Goal: Transaction & Acquisition: Purchase product/service

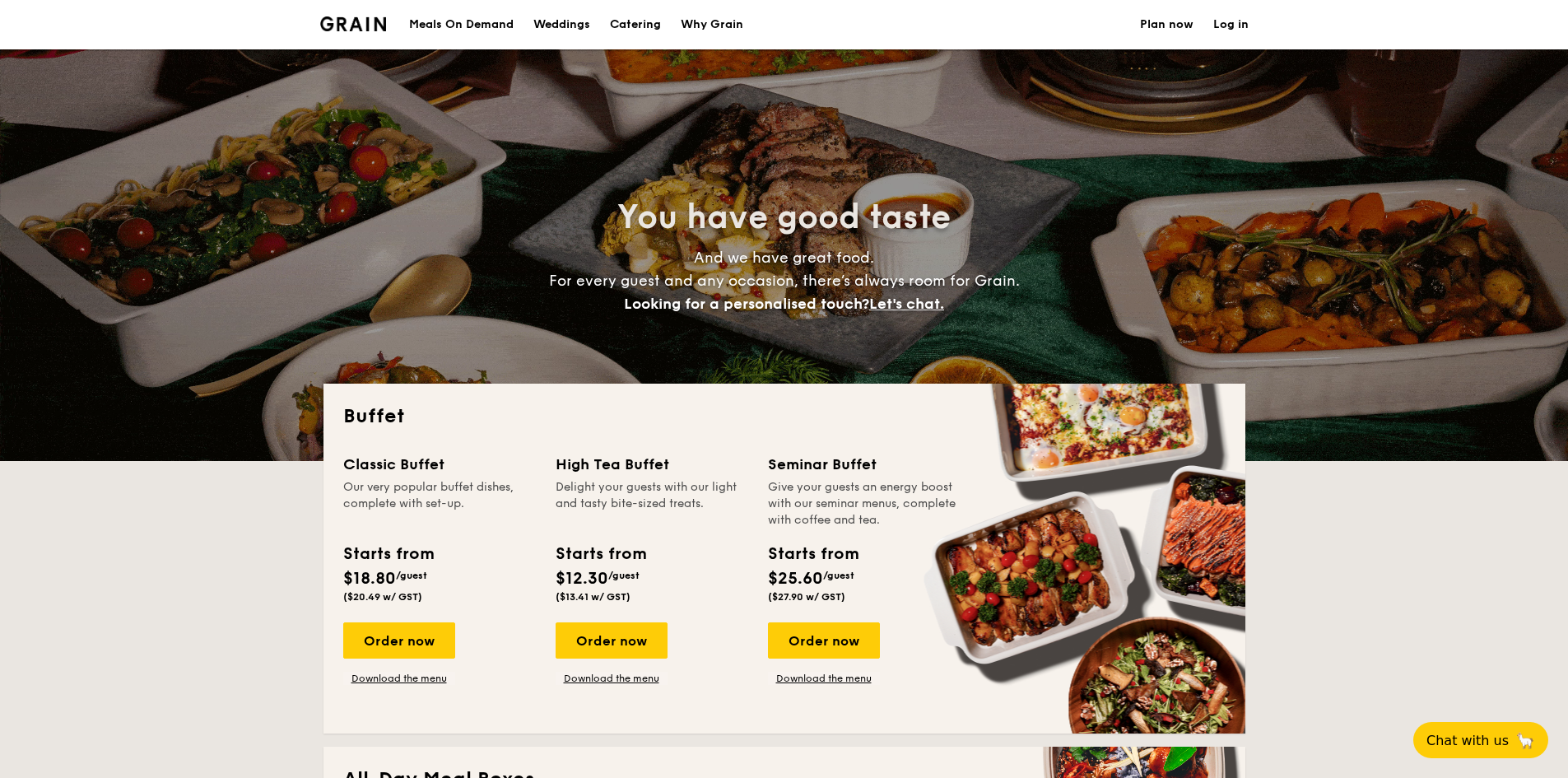
select select
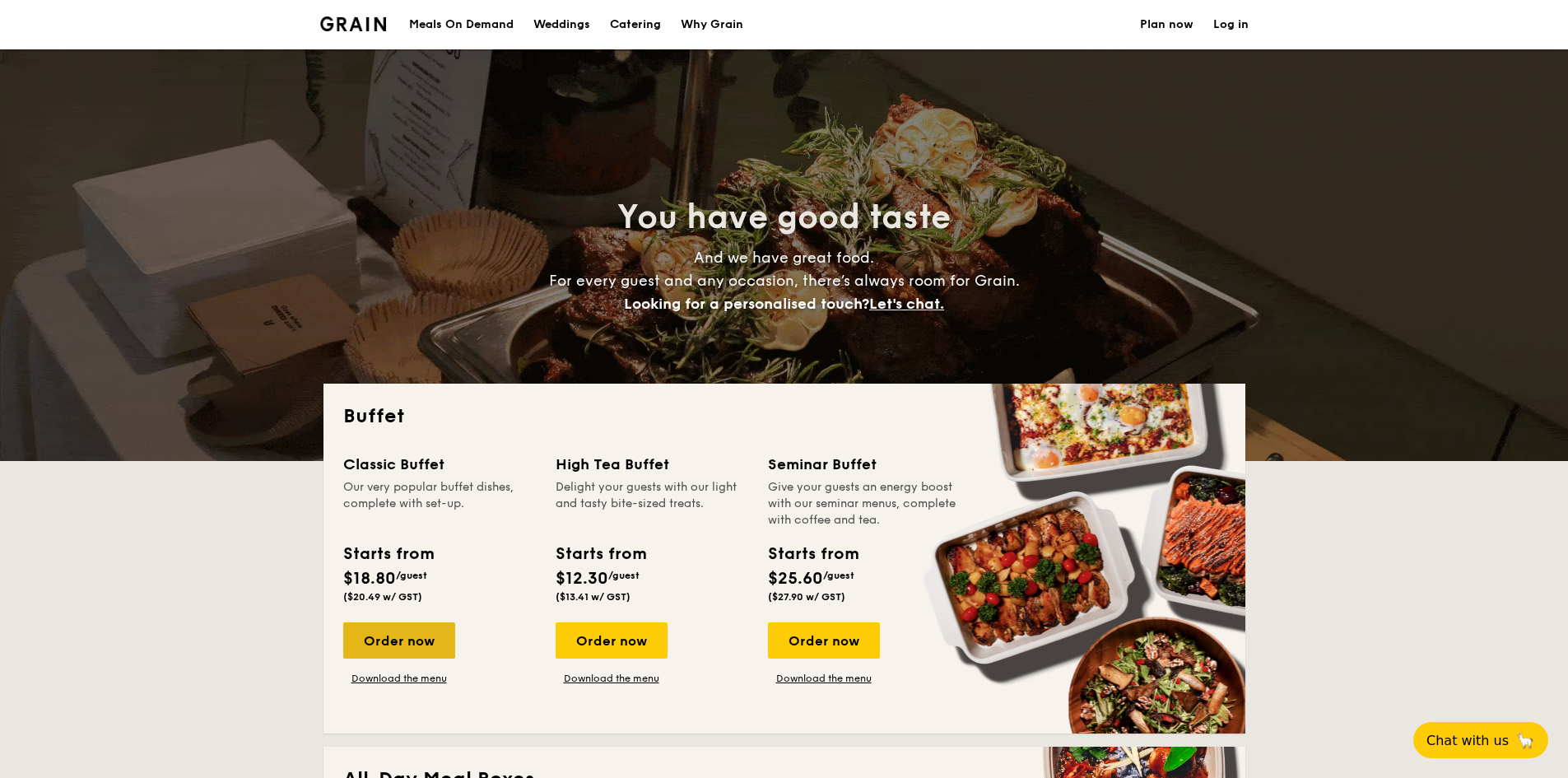
click at [392, 642] on div "Order now" at bounding box center [399, 640] width 112 height 36
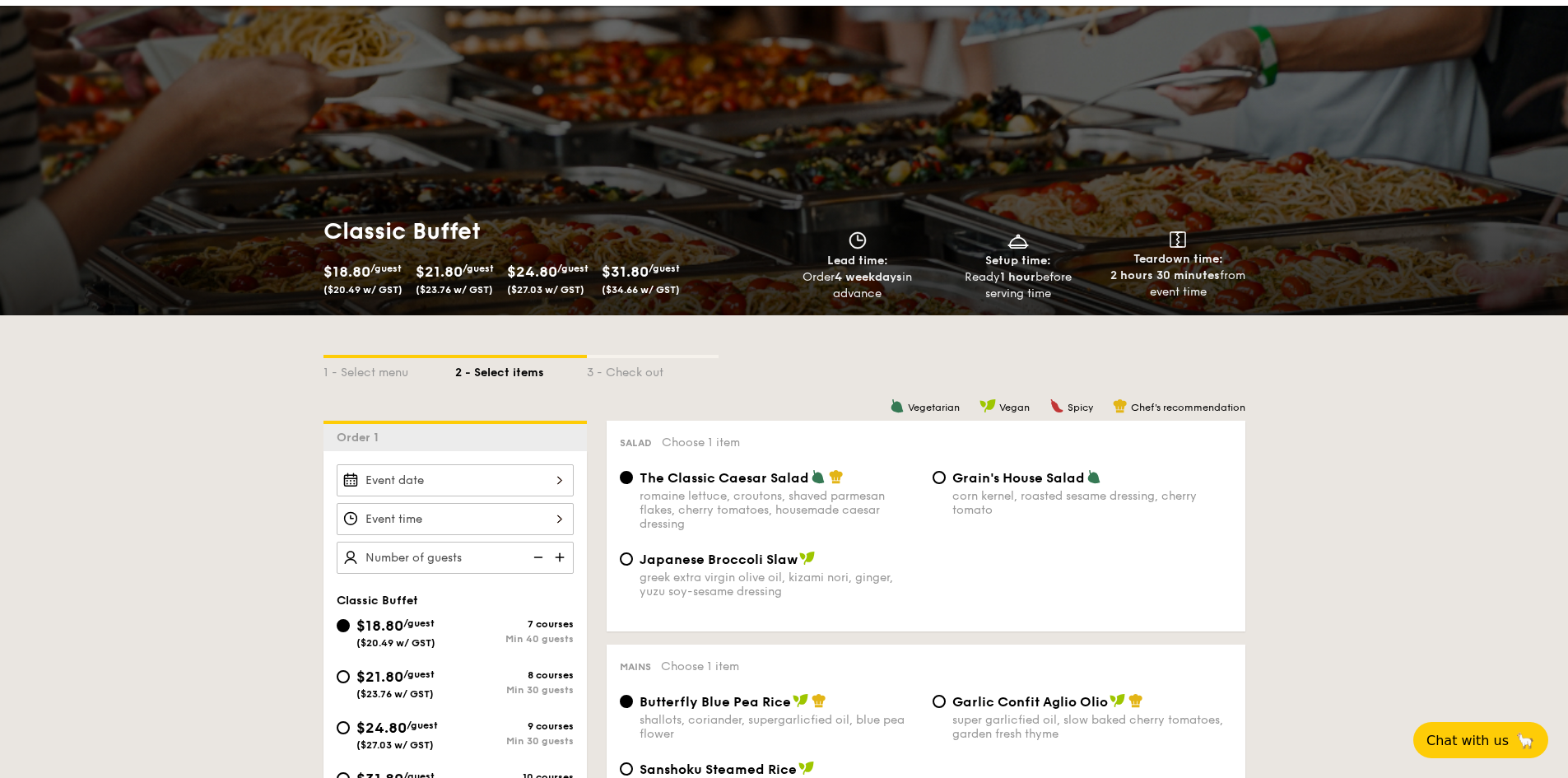
scroll to position [82, 0]
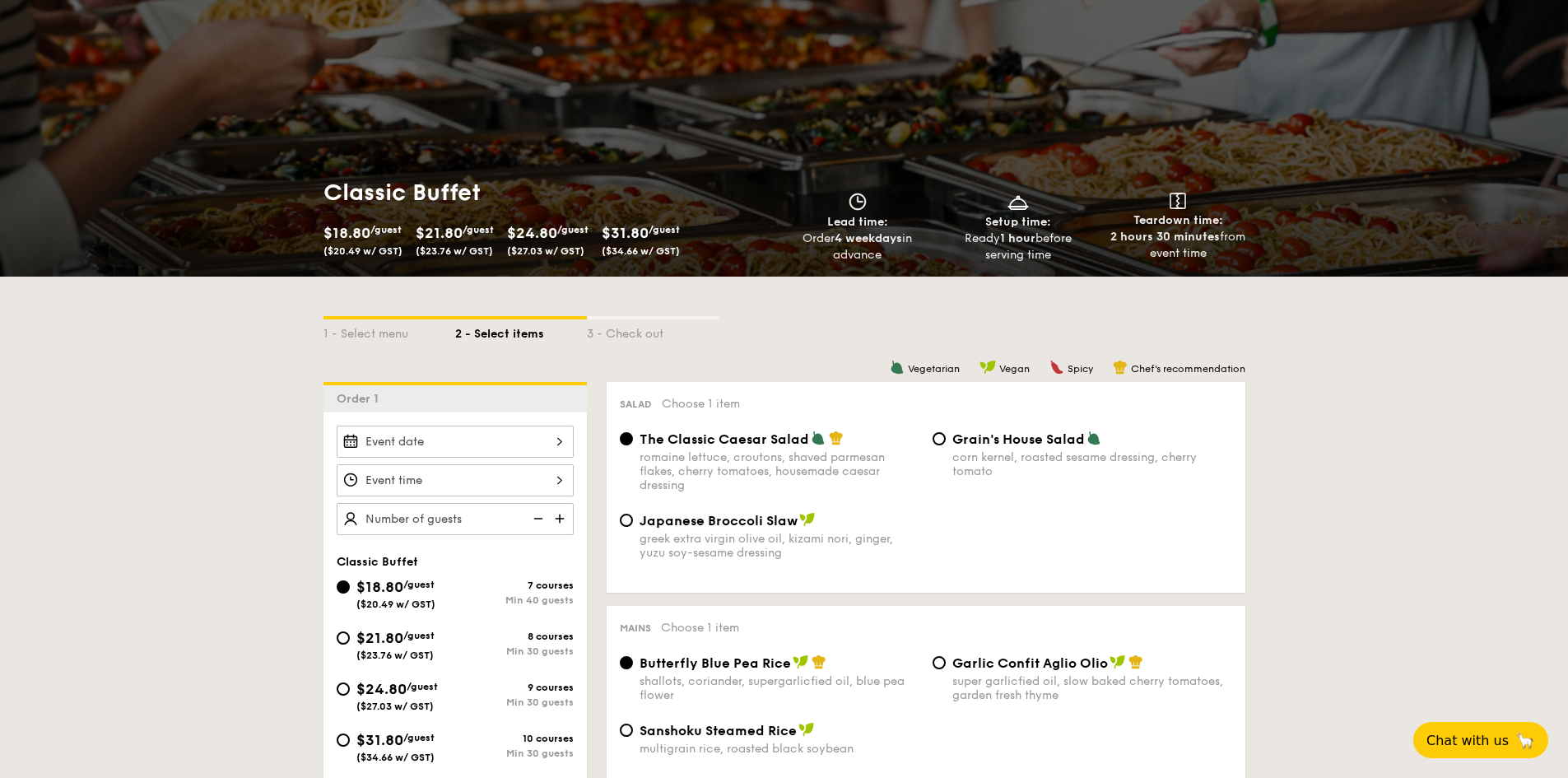
click at [394, 649] on div "$21.80 /guest ($23.76 w/ GST)" at bounding box center [395, 644] width 78 height 34
click at [349, 645] on input "$21.80 /guest ($23.76 w/ GST) 8 courses Min 30 guests" at bounding box center [343, 638] width 13 height 13
radio input "true"
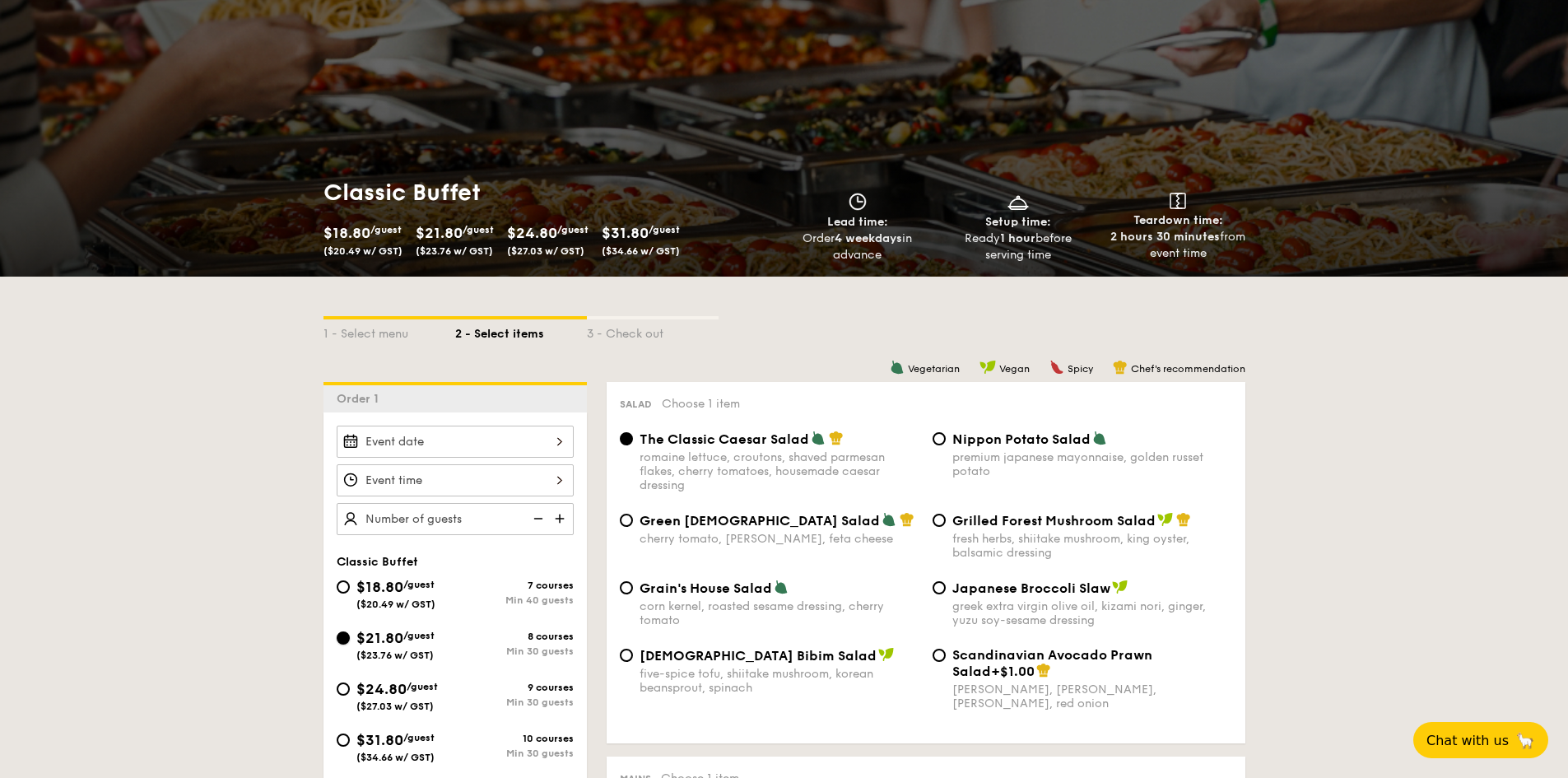
radio input "true"
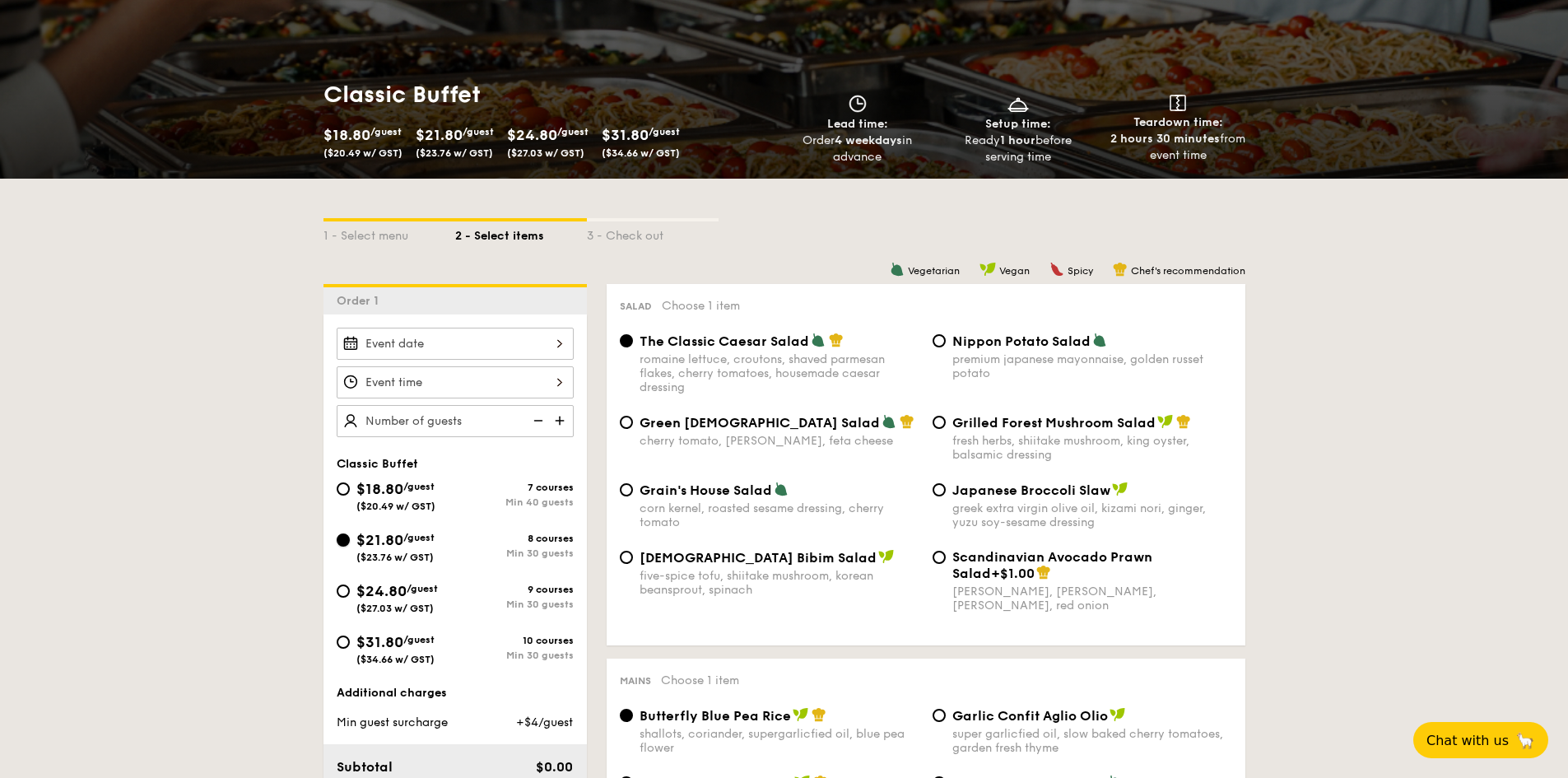
scroll to position [165, 0]
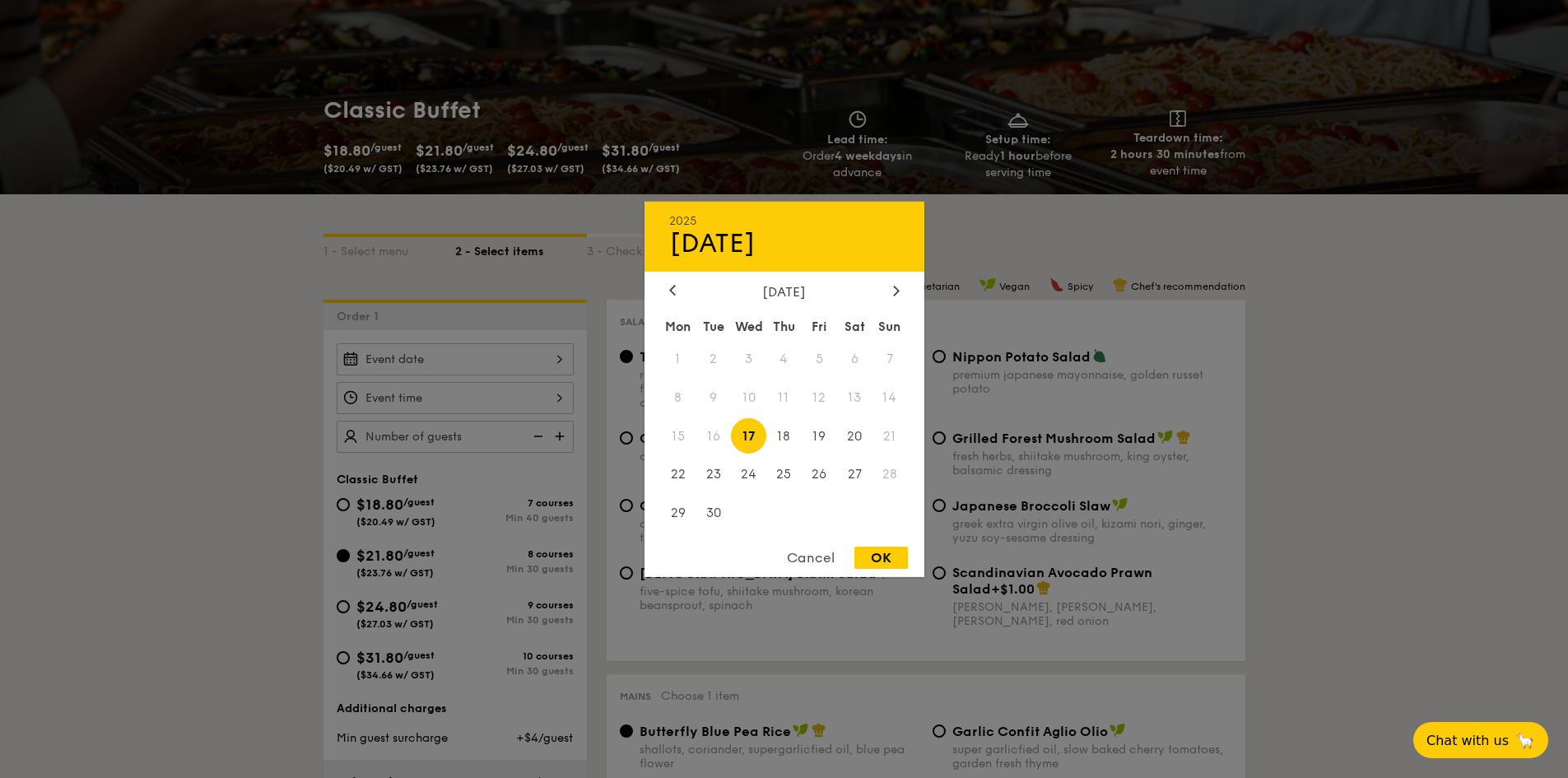
click at [561, 360] on div "2025 Sep [DATE] Tue Wed Thu Fri Sat Sun 1 2 3 4 5 6 7 8 9 10 11 12 13 14 15 16 …" at bounding box center [455, 360] width 237 height 32
click at [822, 438] on span "19" at bounding box center [819, 435] width 35 height 35
click at [872, 562] on div "OK" at bounding box center [881, 558] width 54 height 22
type input "[DATE]"
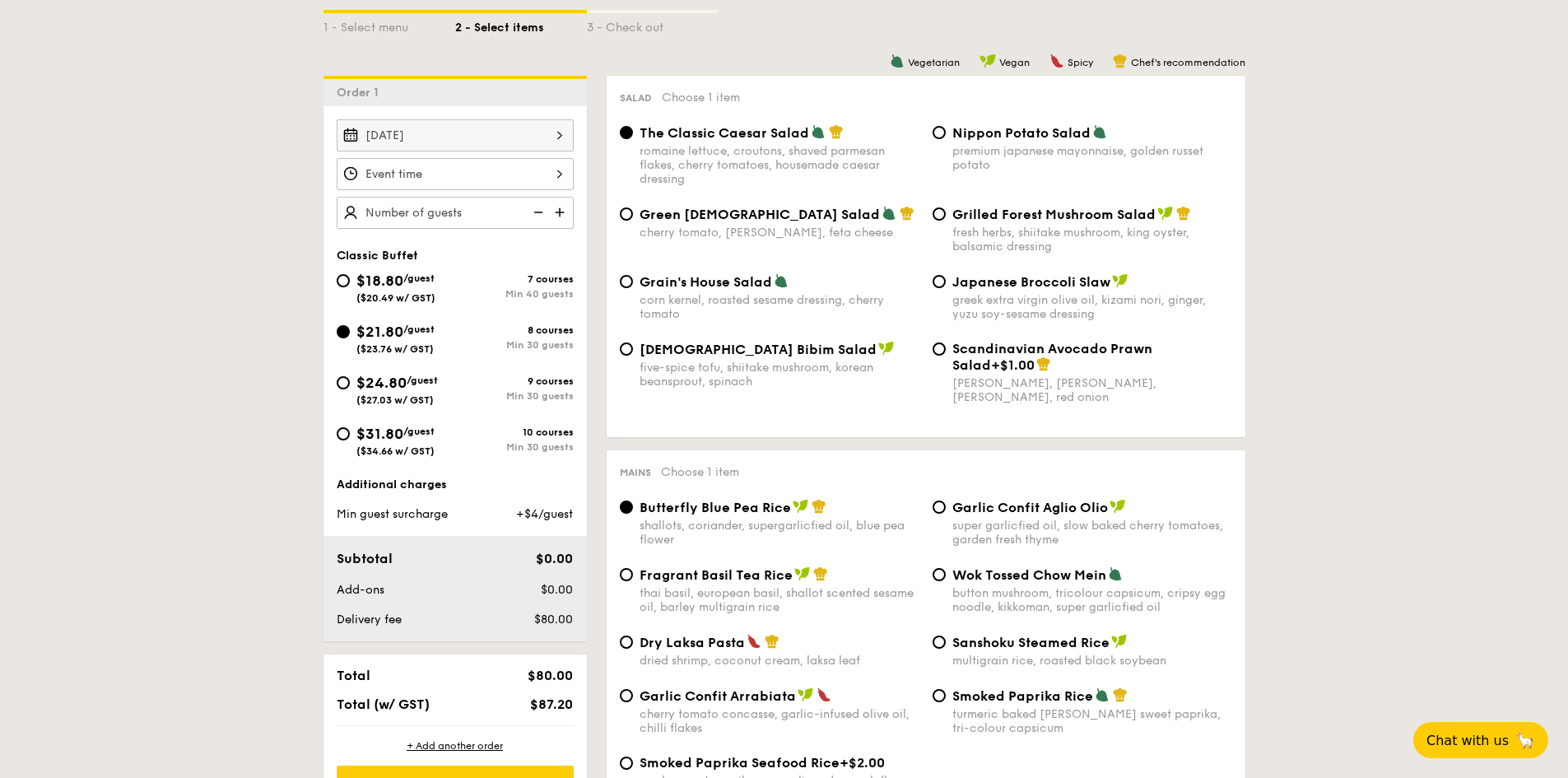
scroll to position [412, 0]
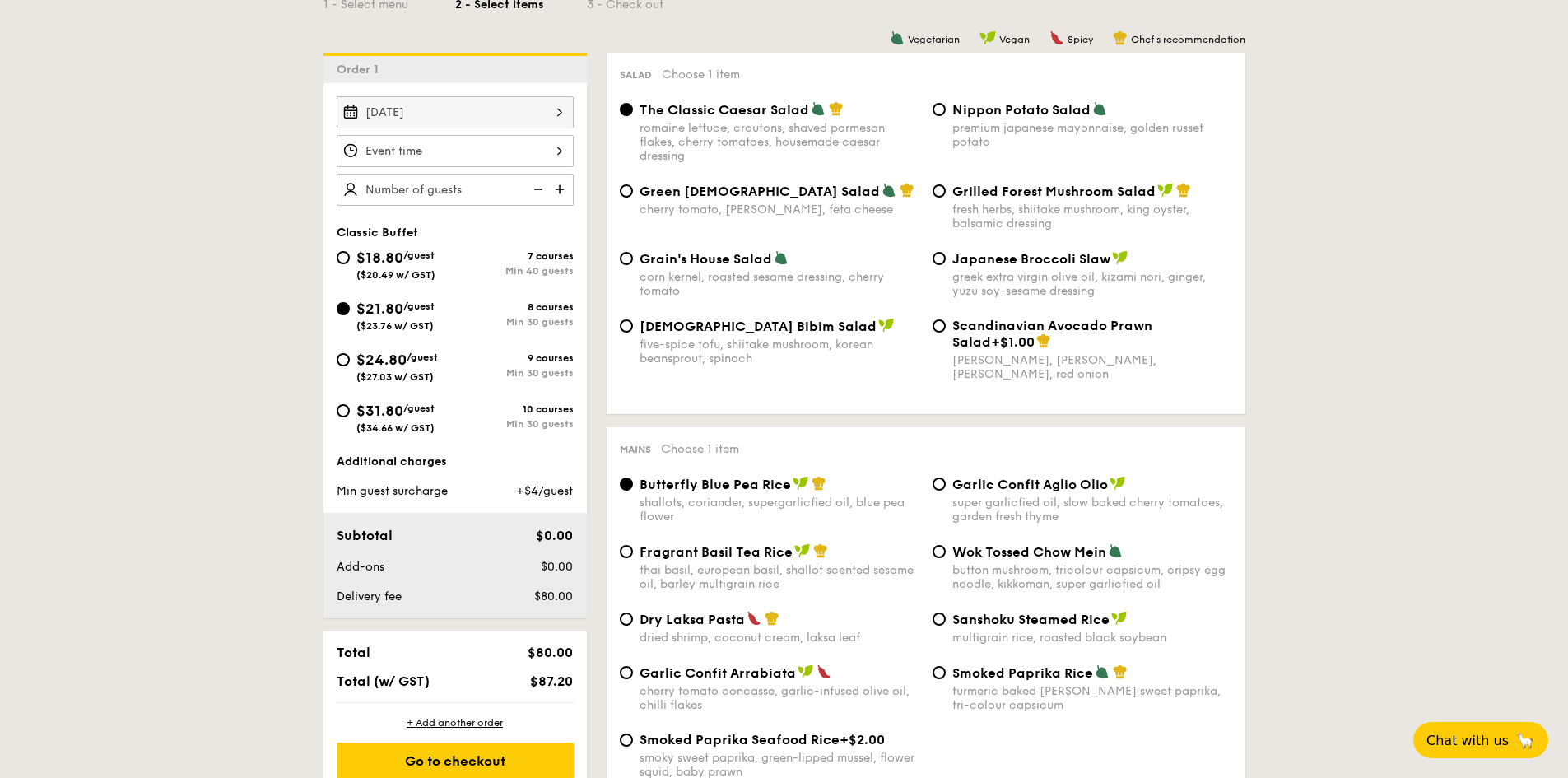
click at [552, 151] on div at bounding box center [455, 151] width 237 height 32
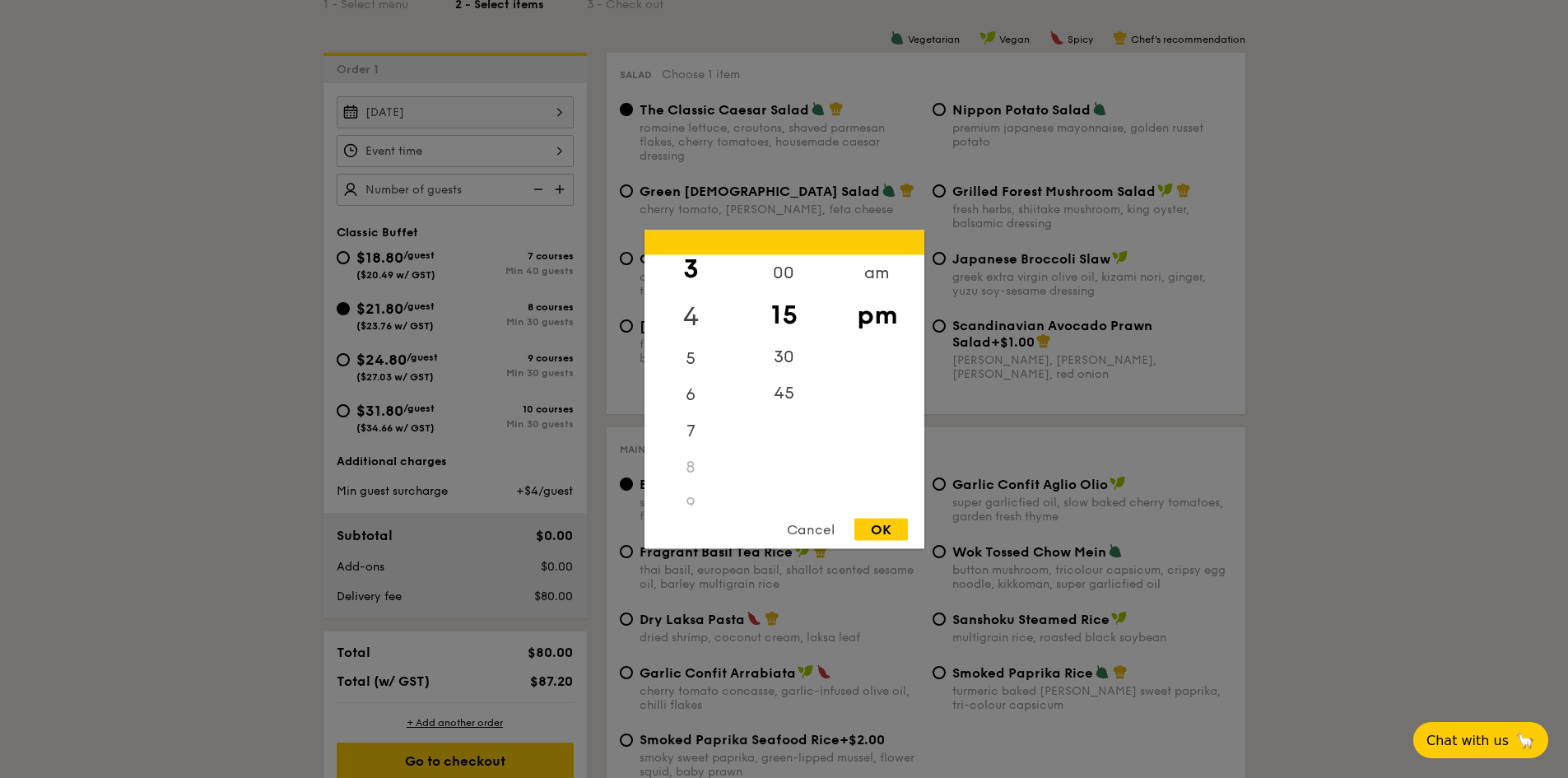
scroll to position [165, 0]
click at [695, 302] on div "5" at bounding box center [690, 306] width 93 height 48
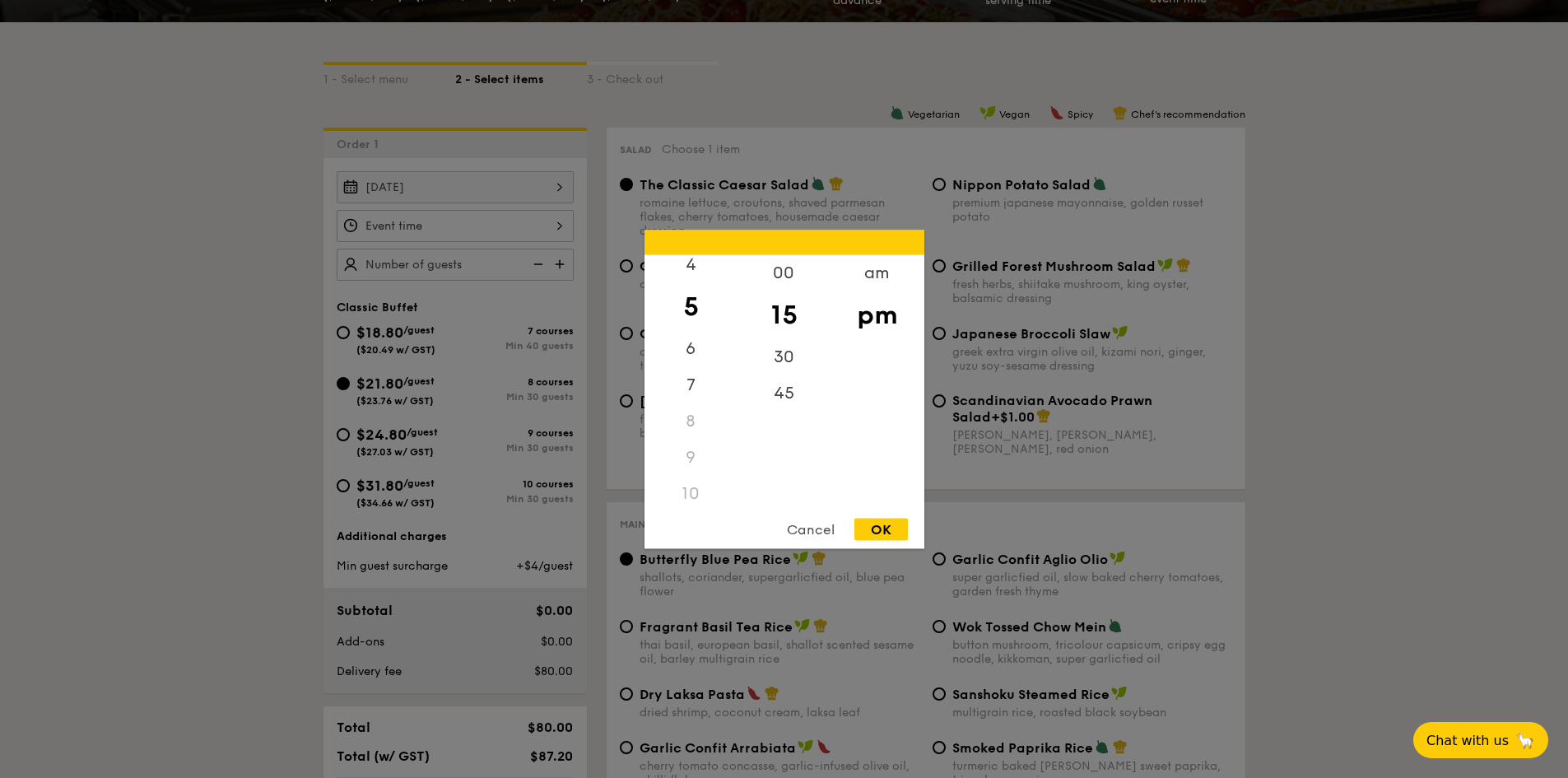
scroll to position [329, 0]
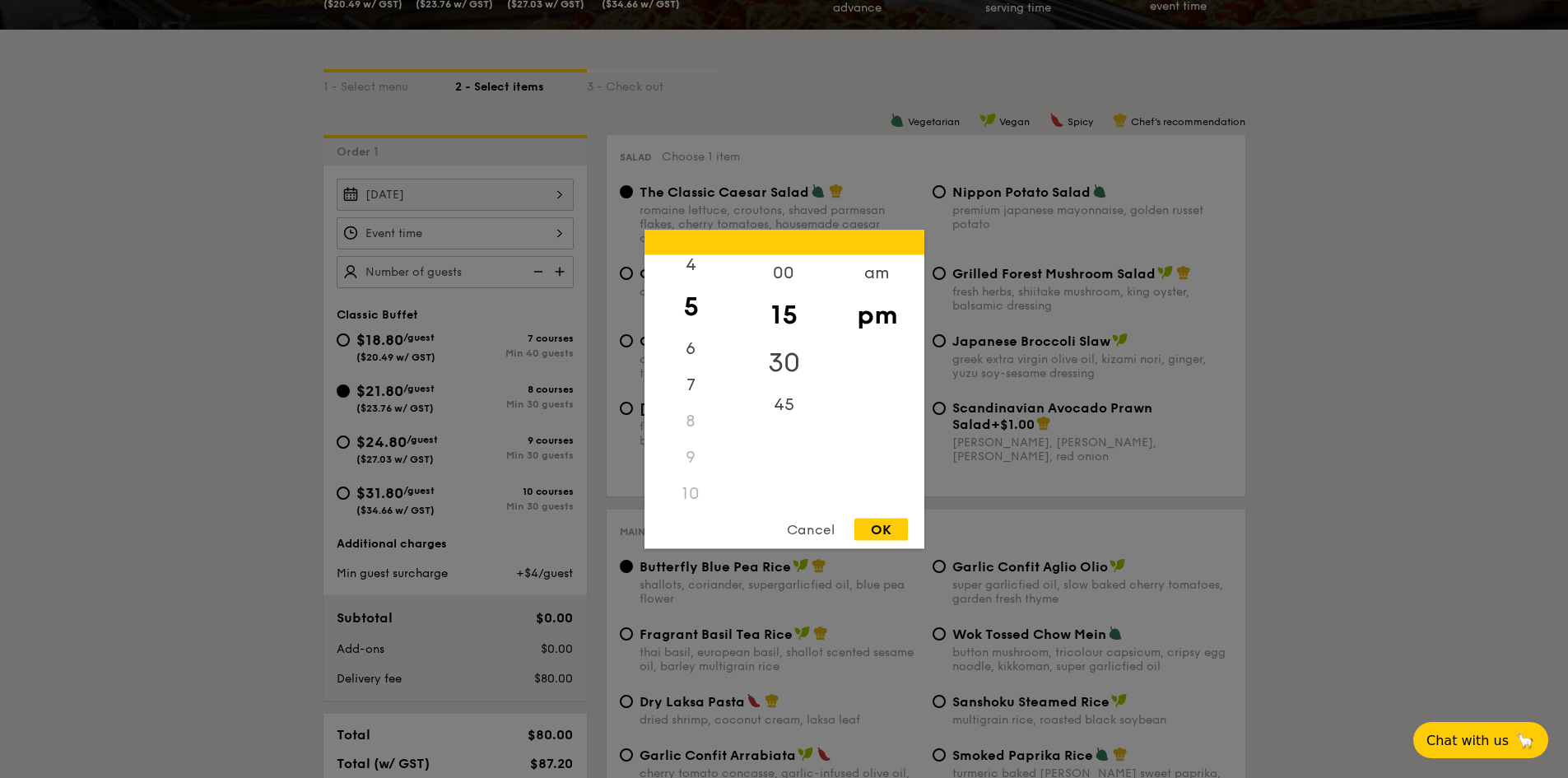
click at [785, 360] on div "30" at bounding box center [784, 362] width 93 height 48
click at [889, 528] on div "OK" at bounding box center [881, 529] width 54 height 22
type input "5:30PM"
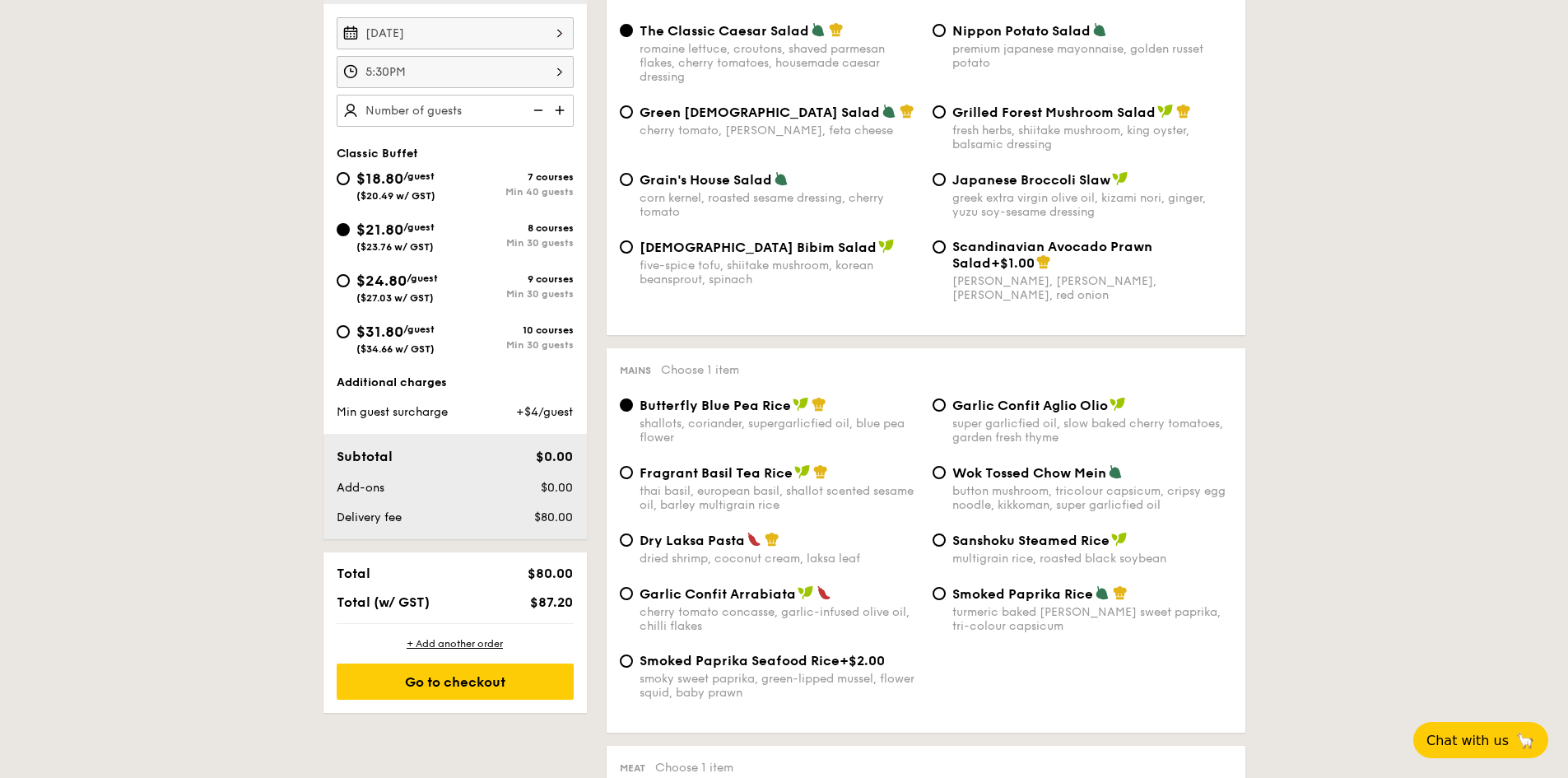
scroll to position [494, 0]
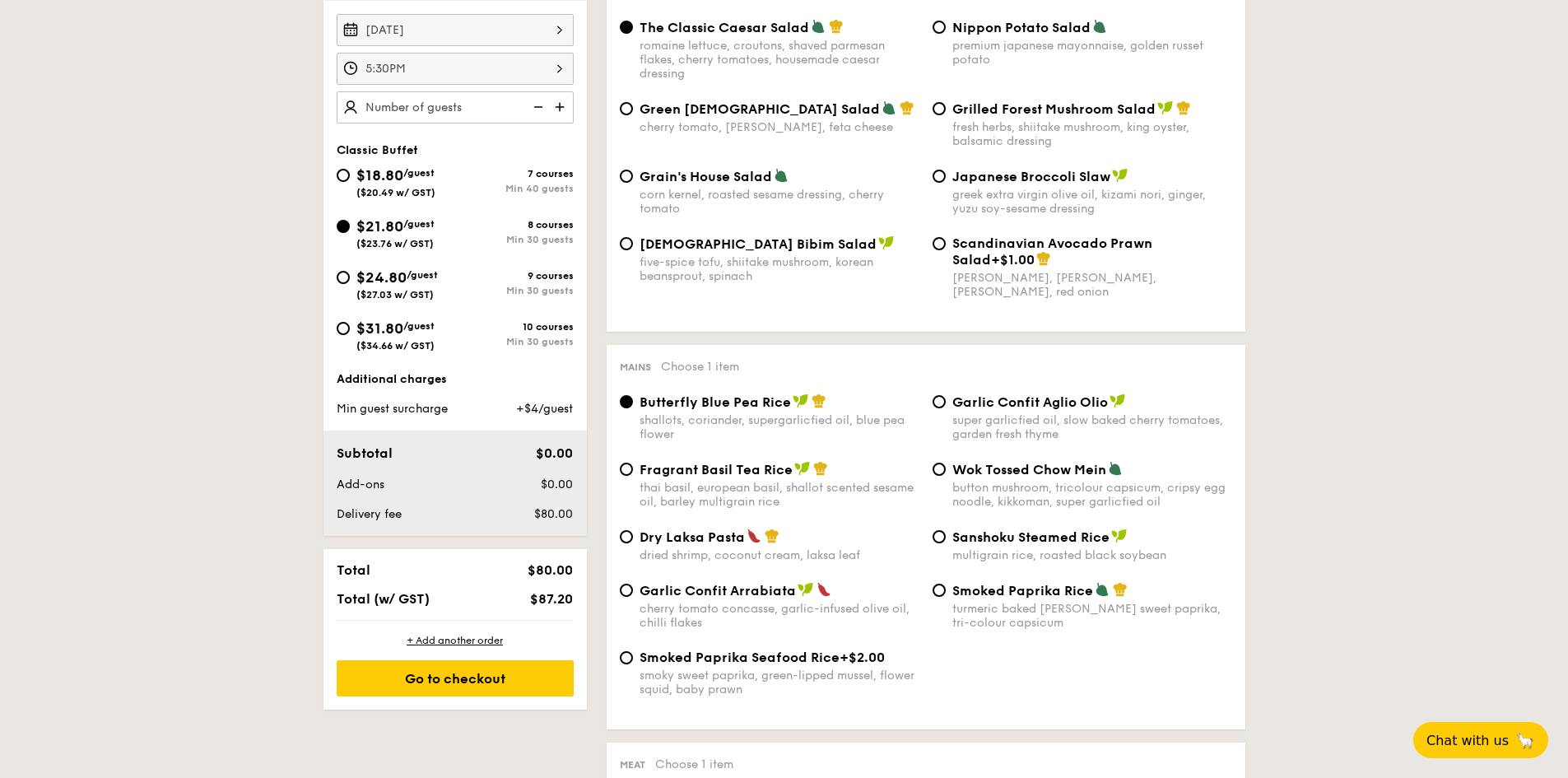
click at [562, 104] on img at bounding box center [561, 107] width 25 height 32
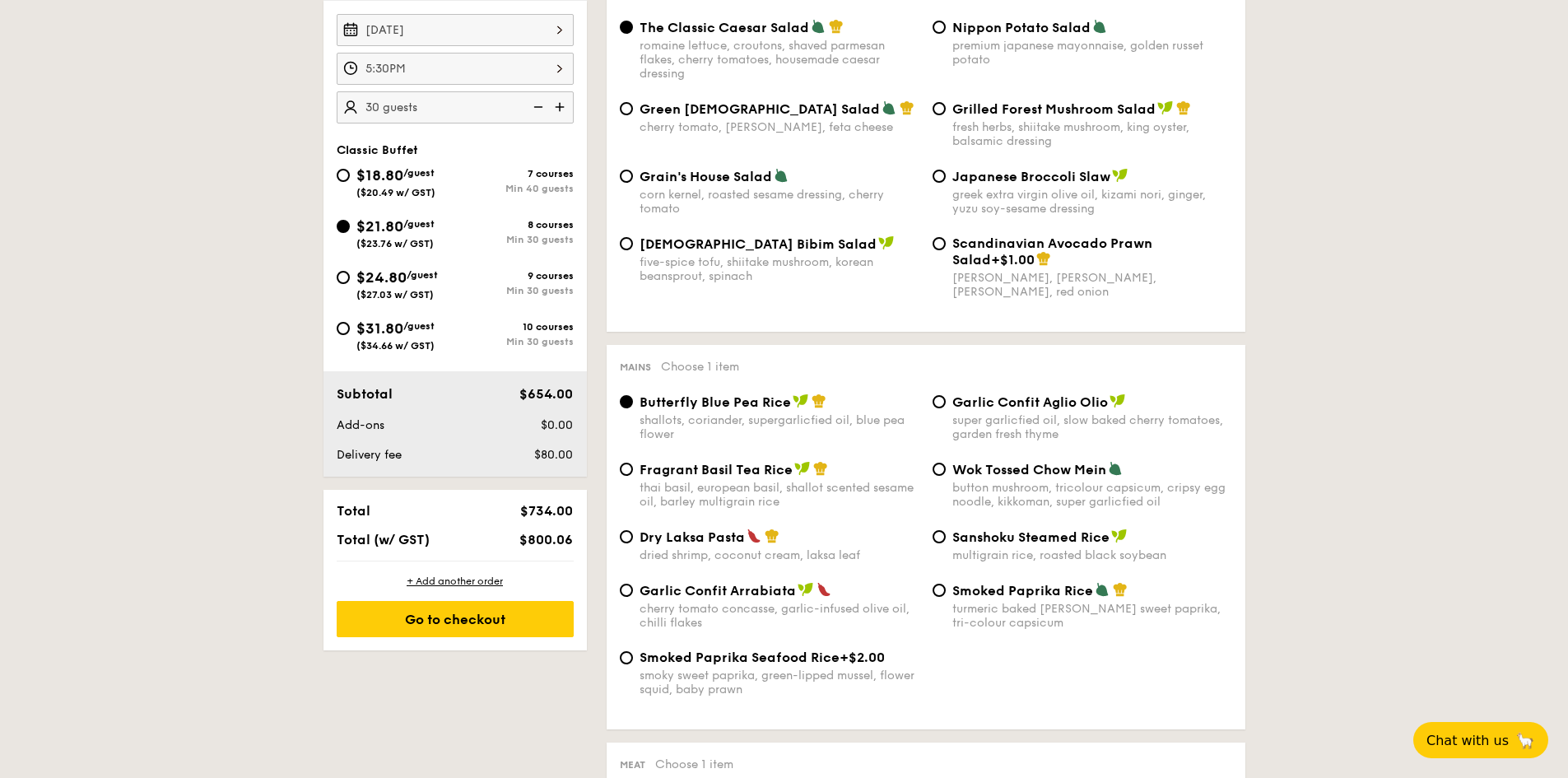
click at [562, 104] on img at bounding box center [561, 107] width 25 height 32
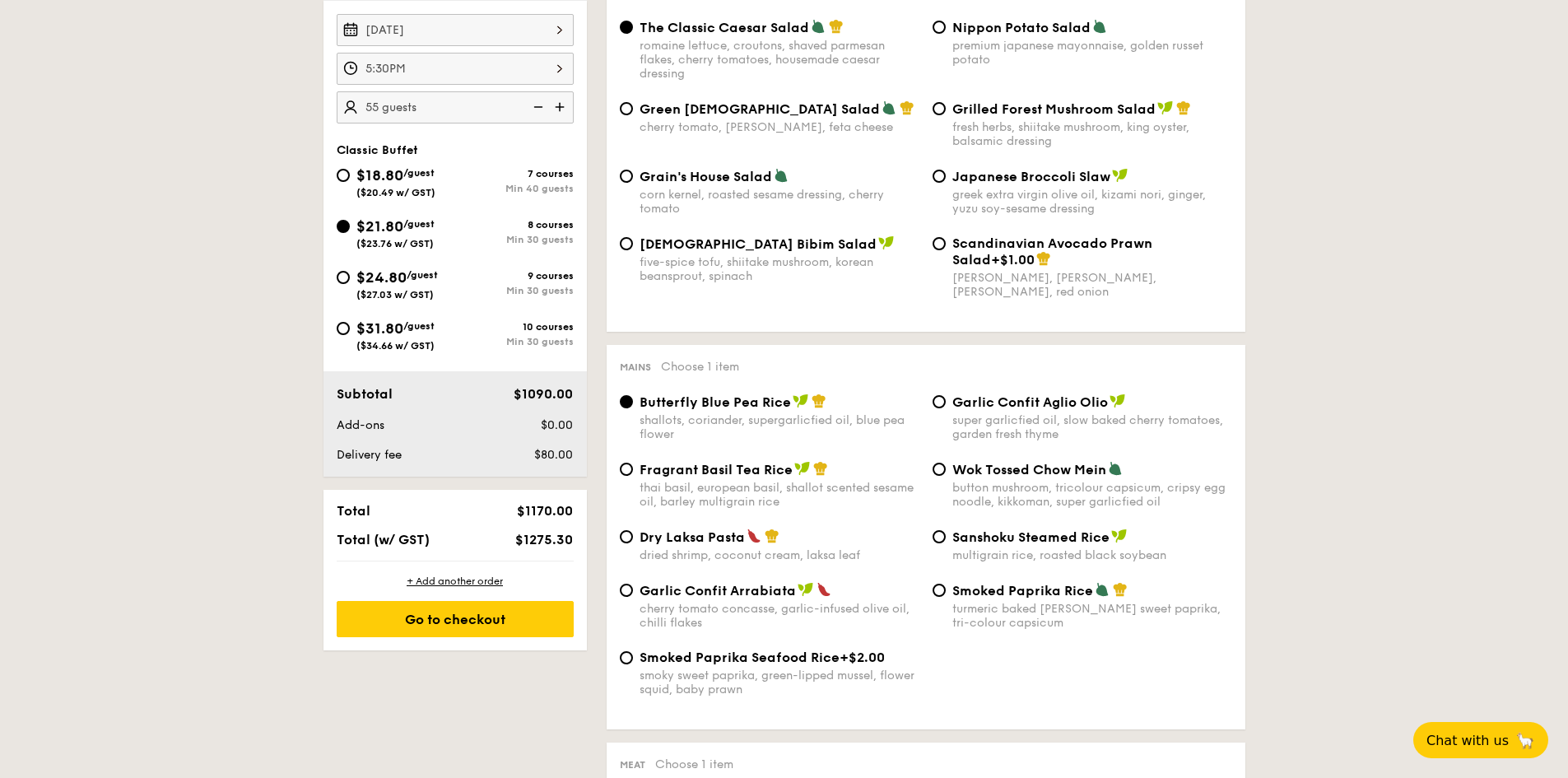
click at [562, 104] on img at bounding box center [561, 107] width 25 height 32
type input "70 guests"
click at [469, 616] on div "Go to checkout" at bounding box center [455, 619] width 237 height 36
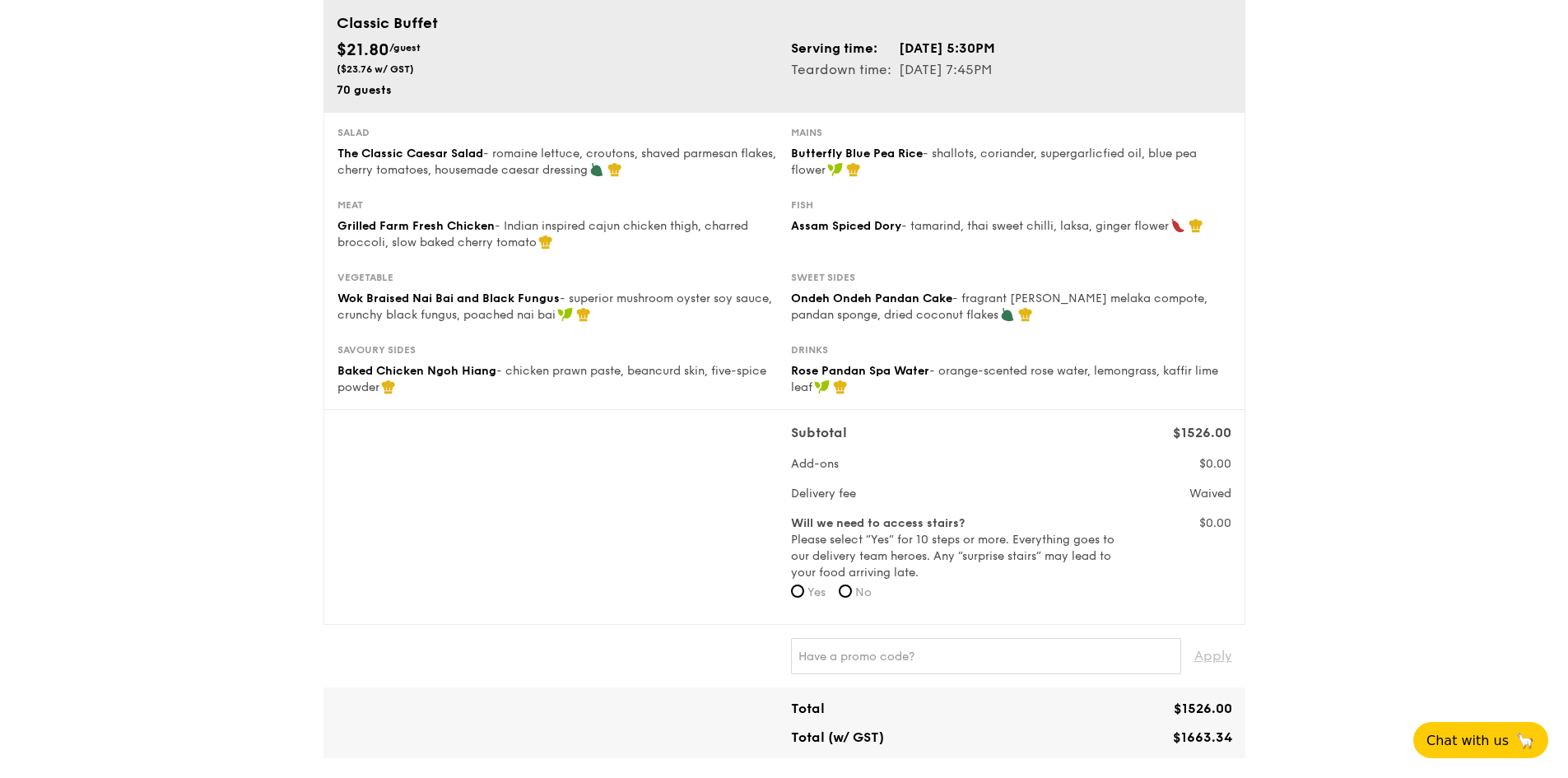
scroll to position [121, 0]
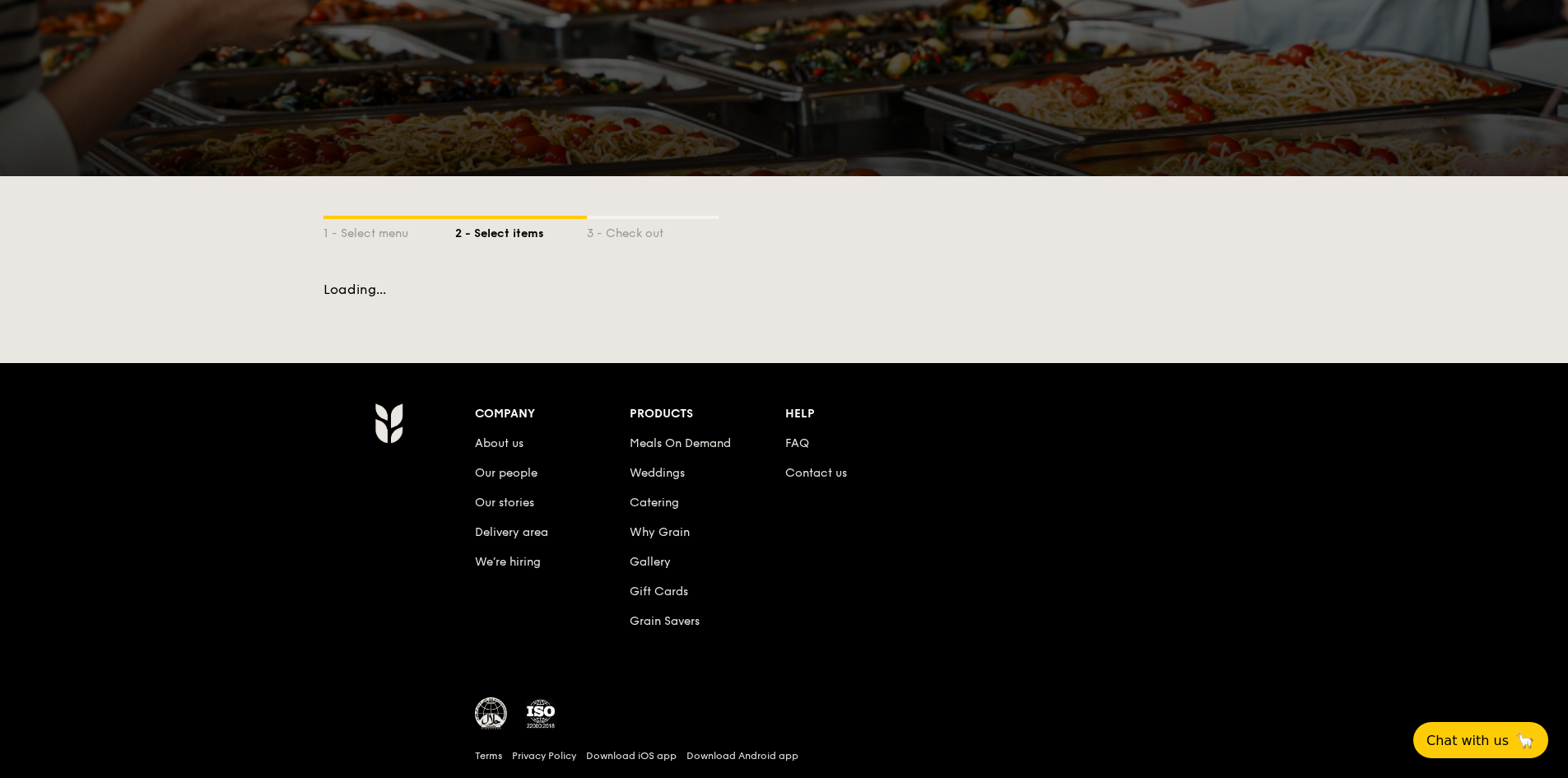
scroll to position [192, 0]
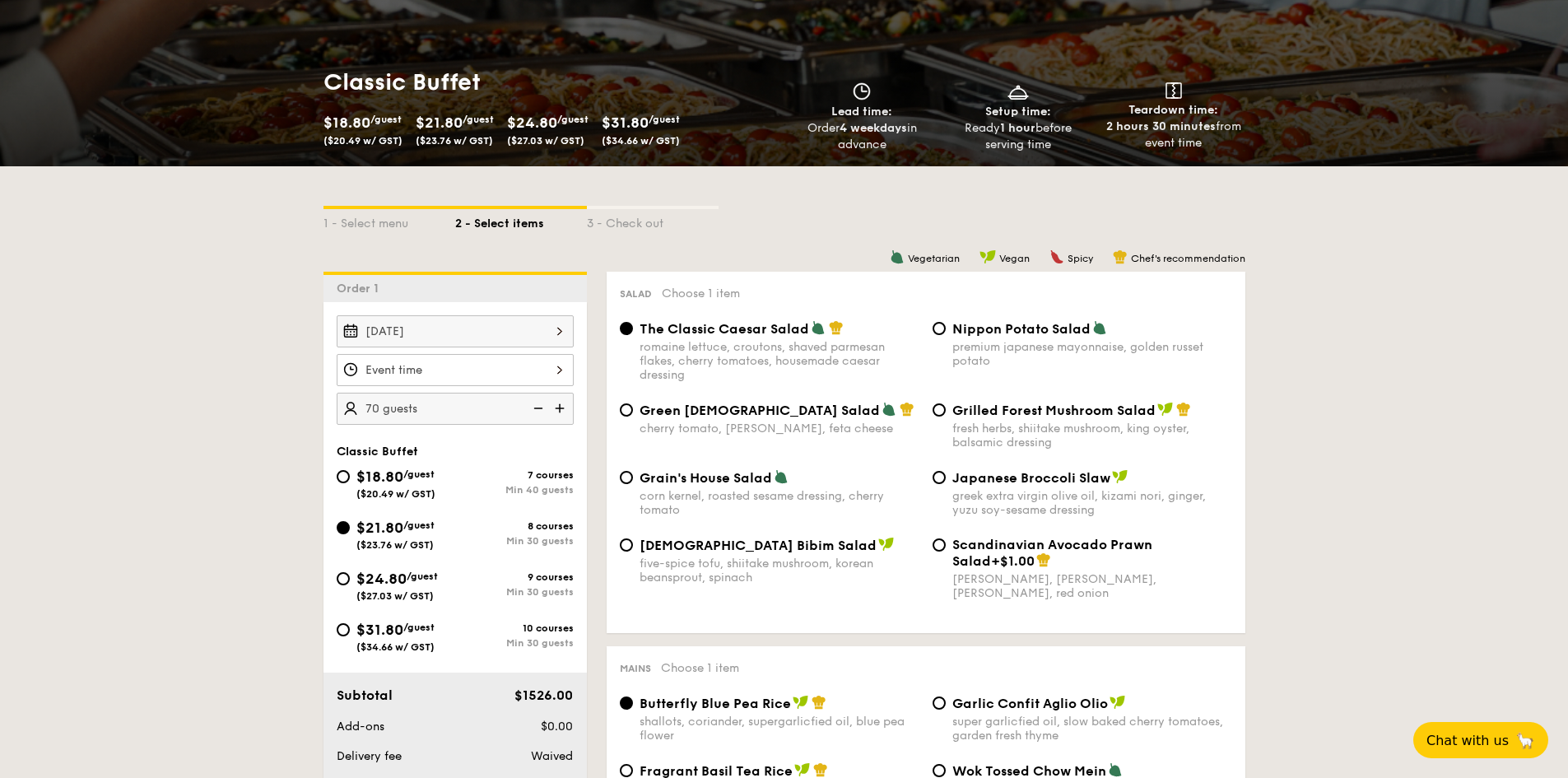
click at [541, 406] on img at bounding box center [537, 408] width 25 height 32
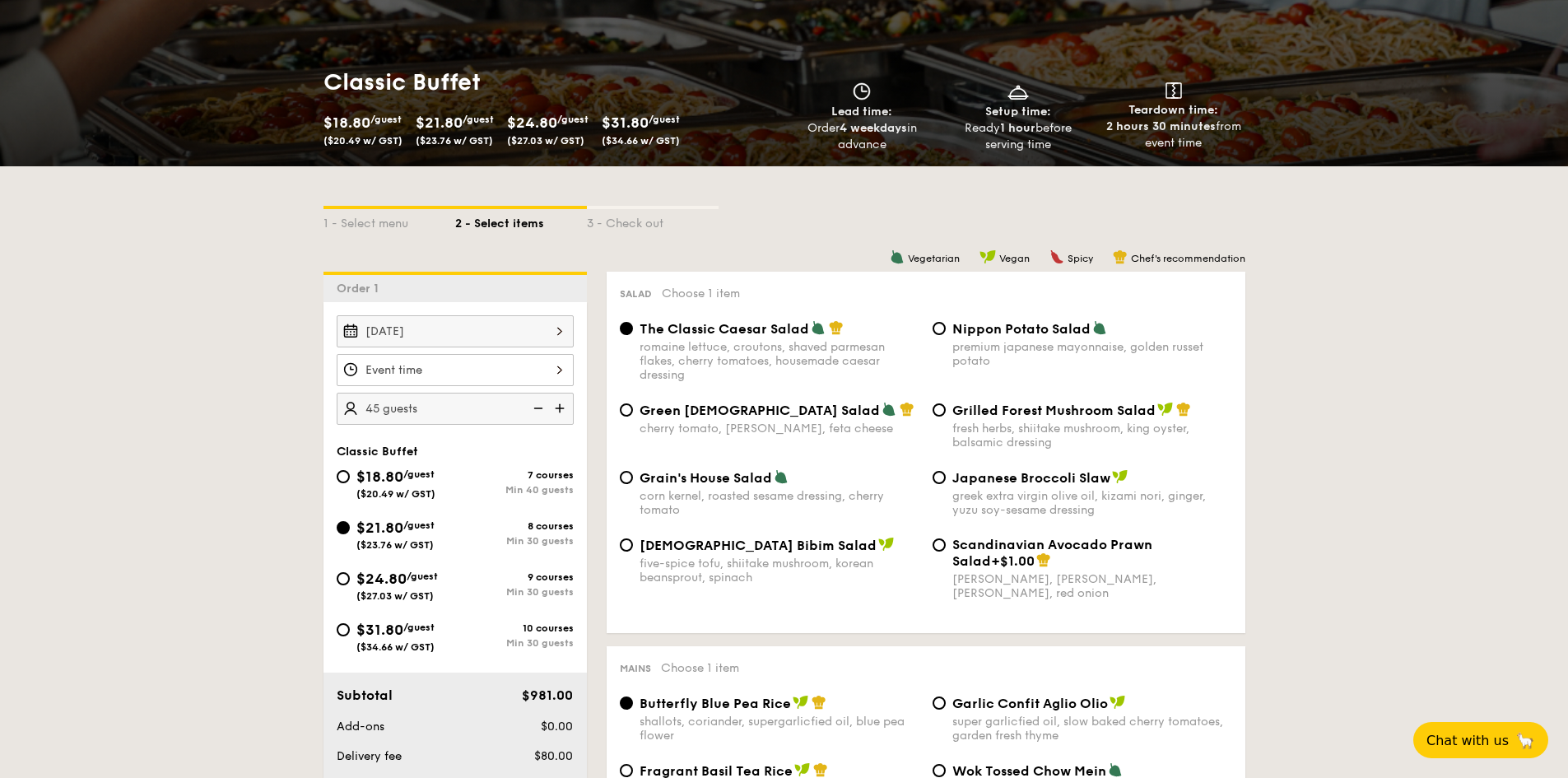
click at [562, 409] on img at bounding box center [561, 408] width 25 height 32
type input "50 guests"
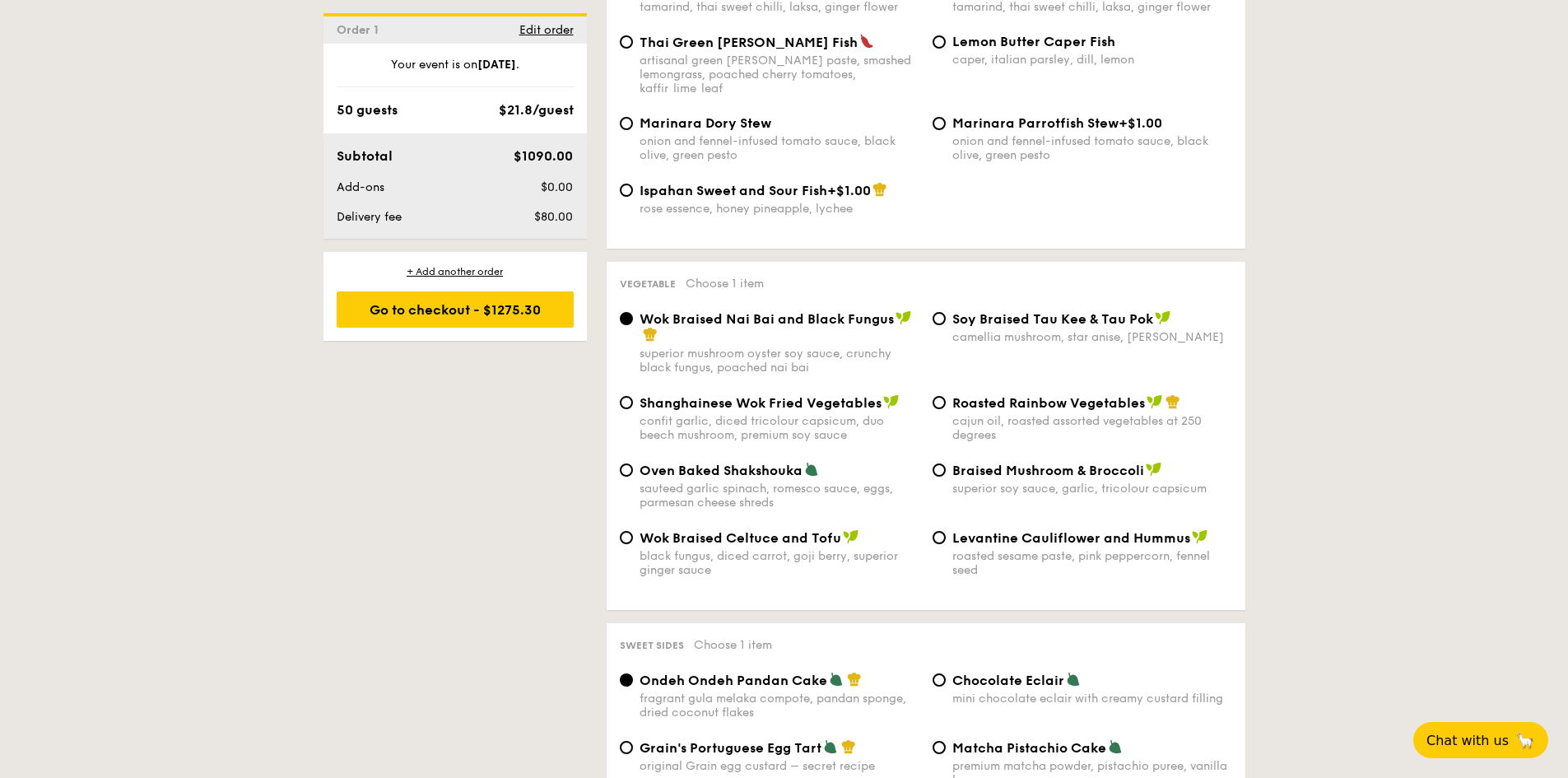
scroll to position [1922, 0]
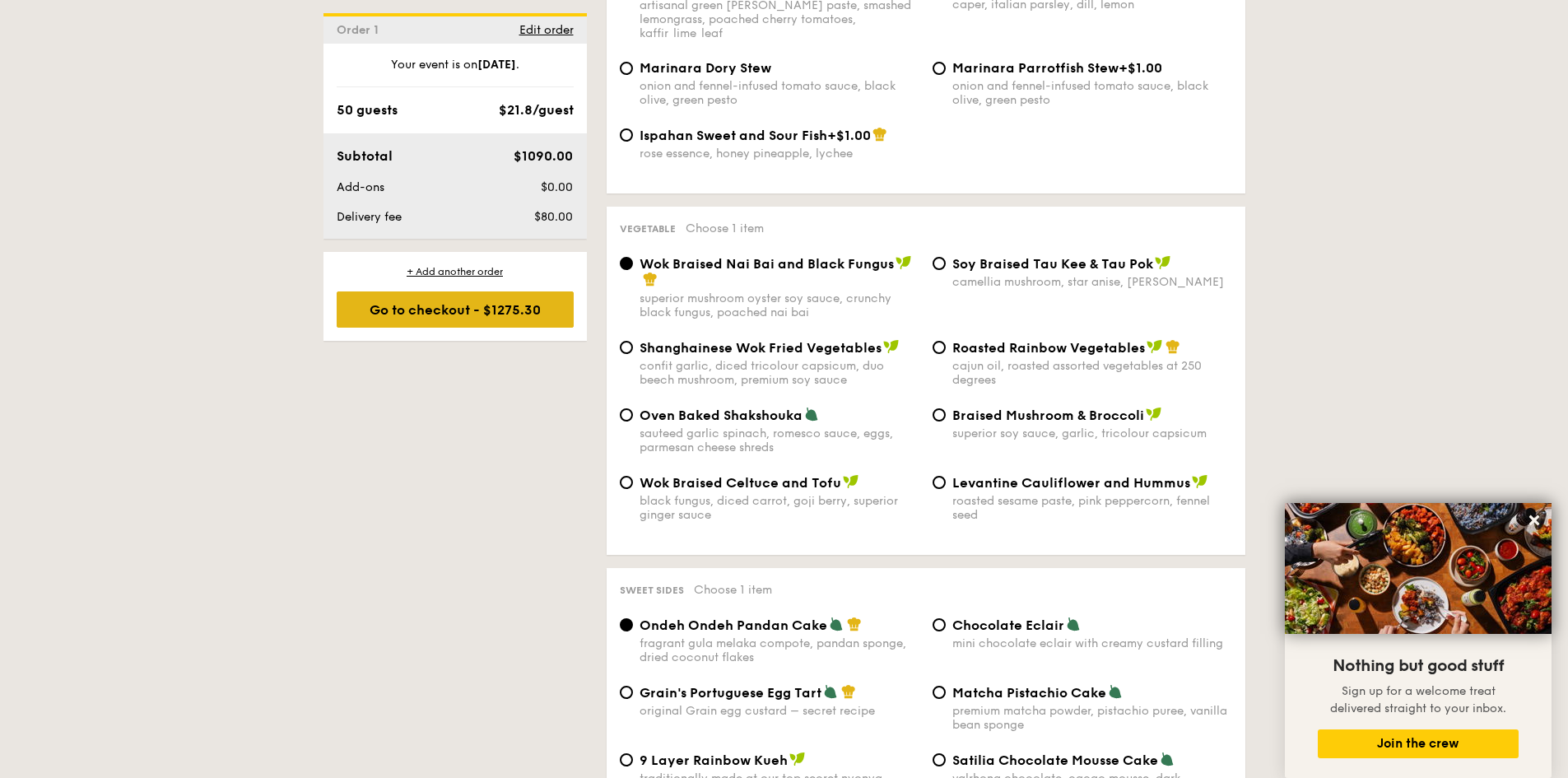
click at [472, 309] on div "Go to checkout - $1275.30" at bounding box center [455, 309] width 237 height 36
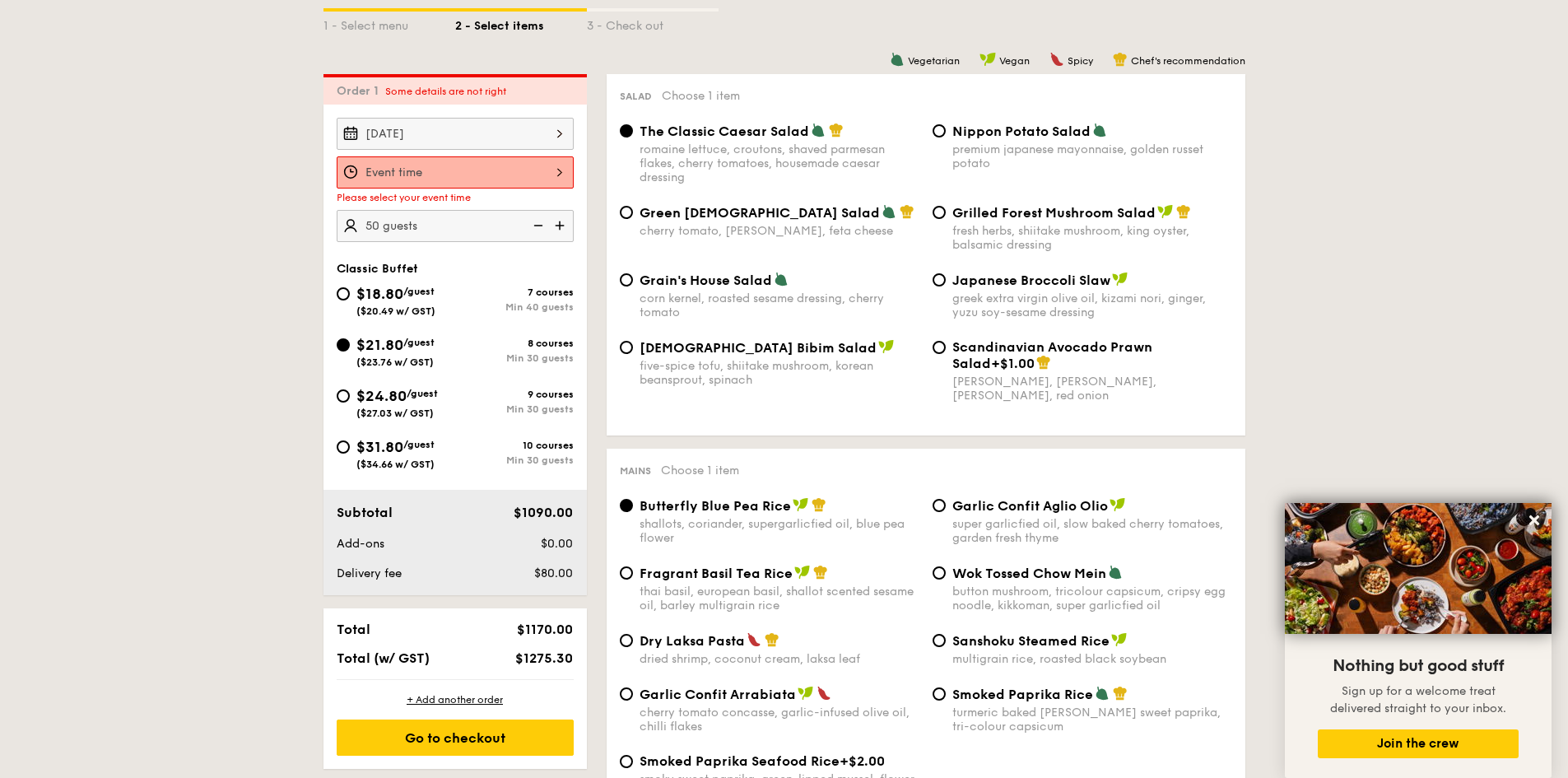
scroll to position [357, 0]
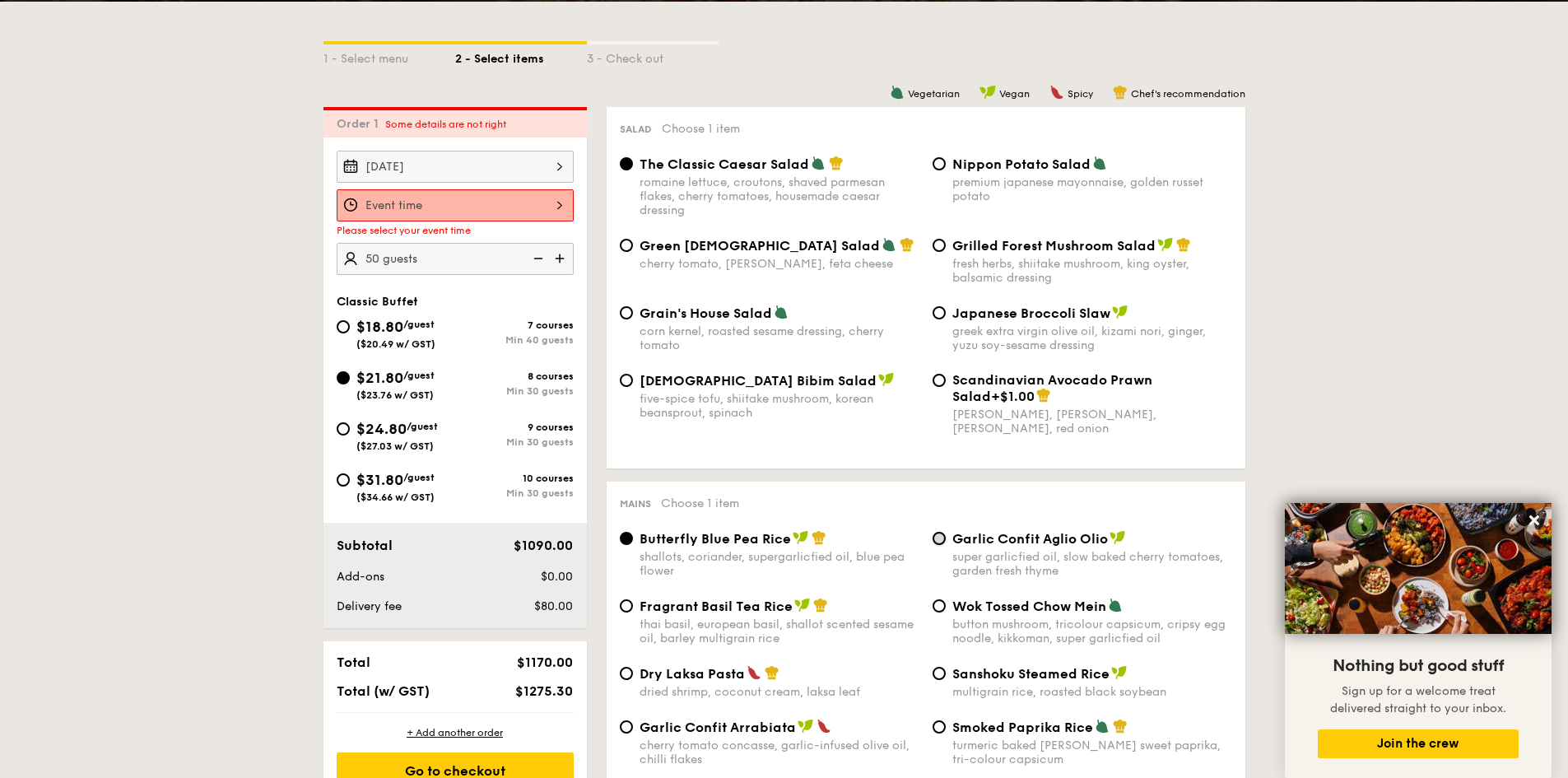
click at [945, 541] on input "Garlic Confit Aglio Olio super garlicfied oil, slow baked cherry tomatoes, gard…" at bounding box center [938, 538] width 13 height 13
radio input "true"
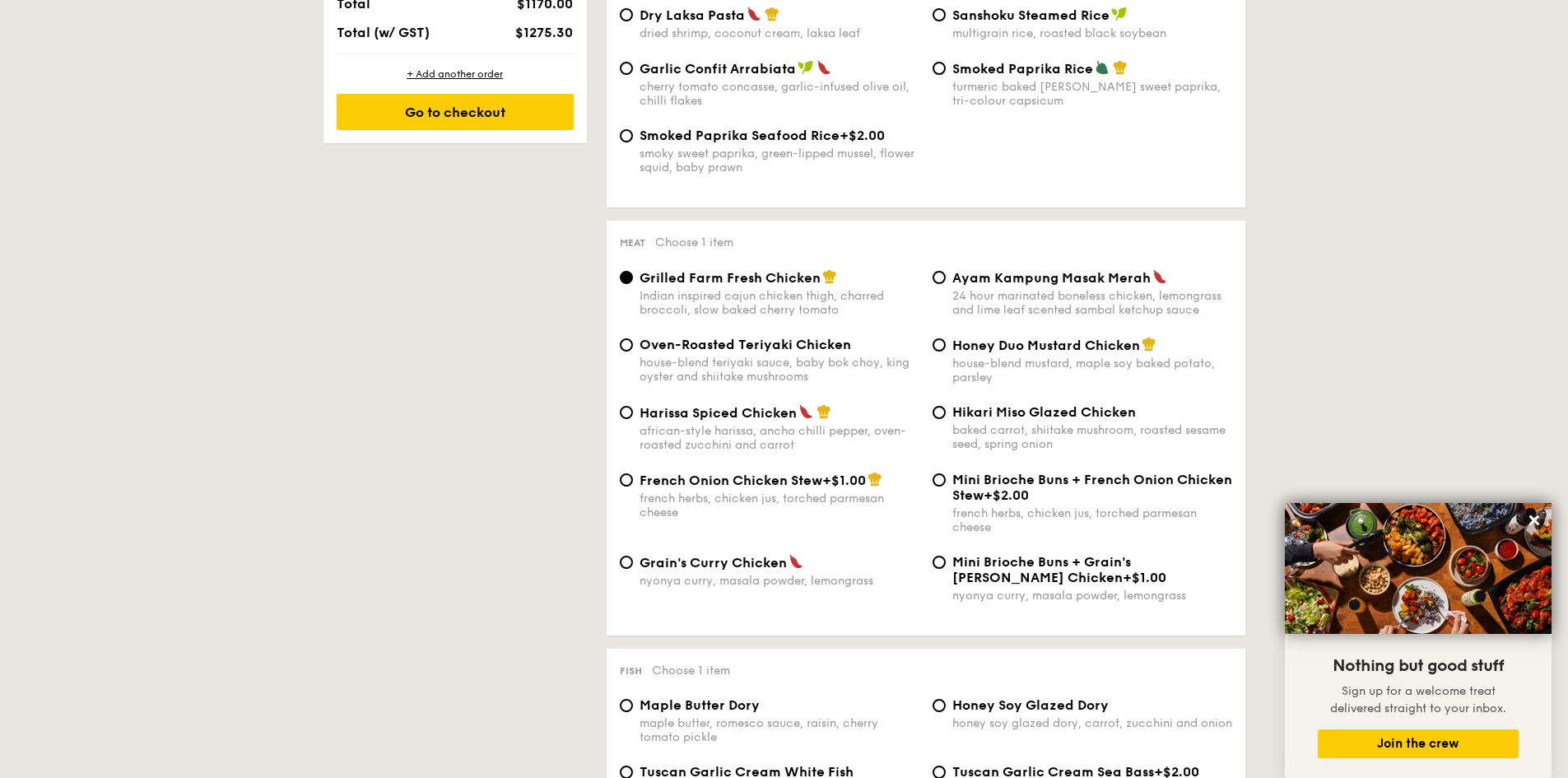
scroll to position [439, 0]
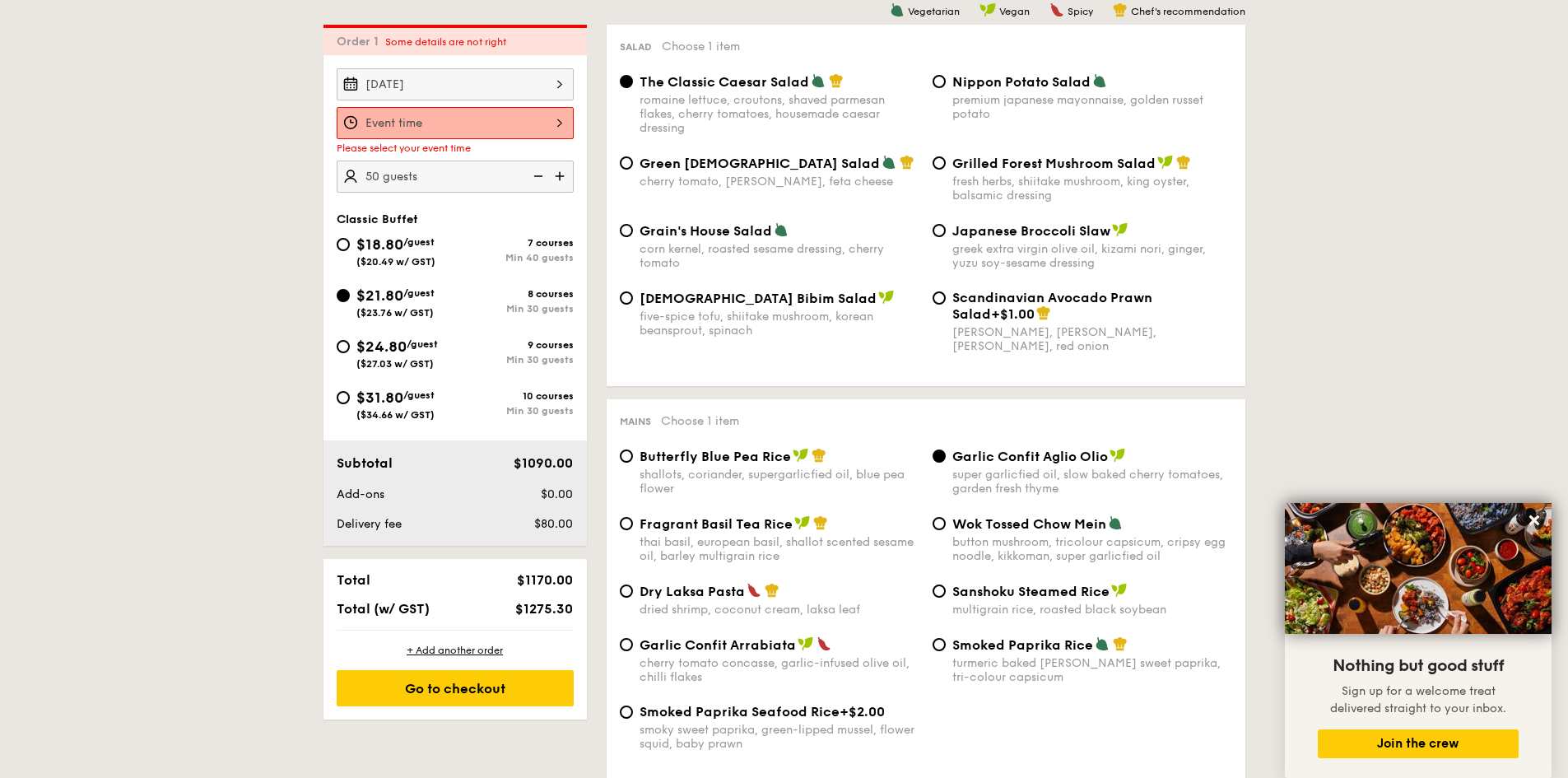
click at [556, 122] on div "12 1 2 3 4 5 6 7 8 9 10 11 00 15 30 45 am pm Cancel OK" at bounding box center [455, 123] width 237 height 32
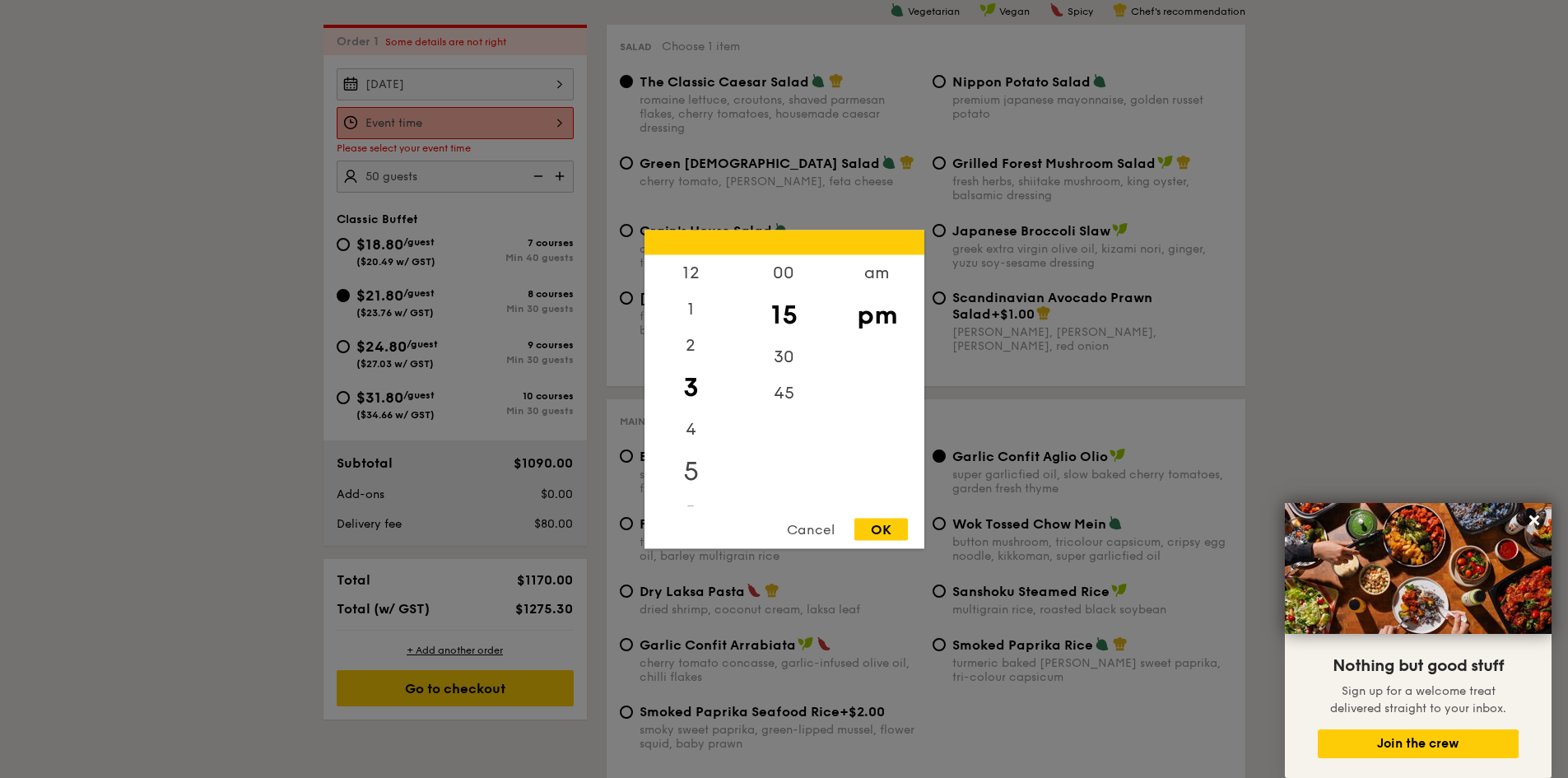
click at [693, 474] on div "5" at bounding box center [690, 471] width 93 height 48
click at [883, 525] on div "OK" at bounding box center [881, 529] width 54 height 22
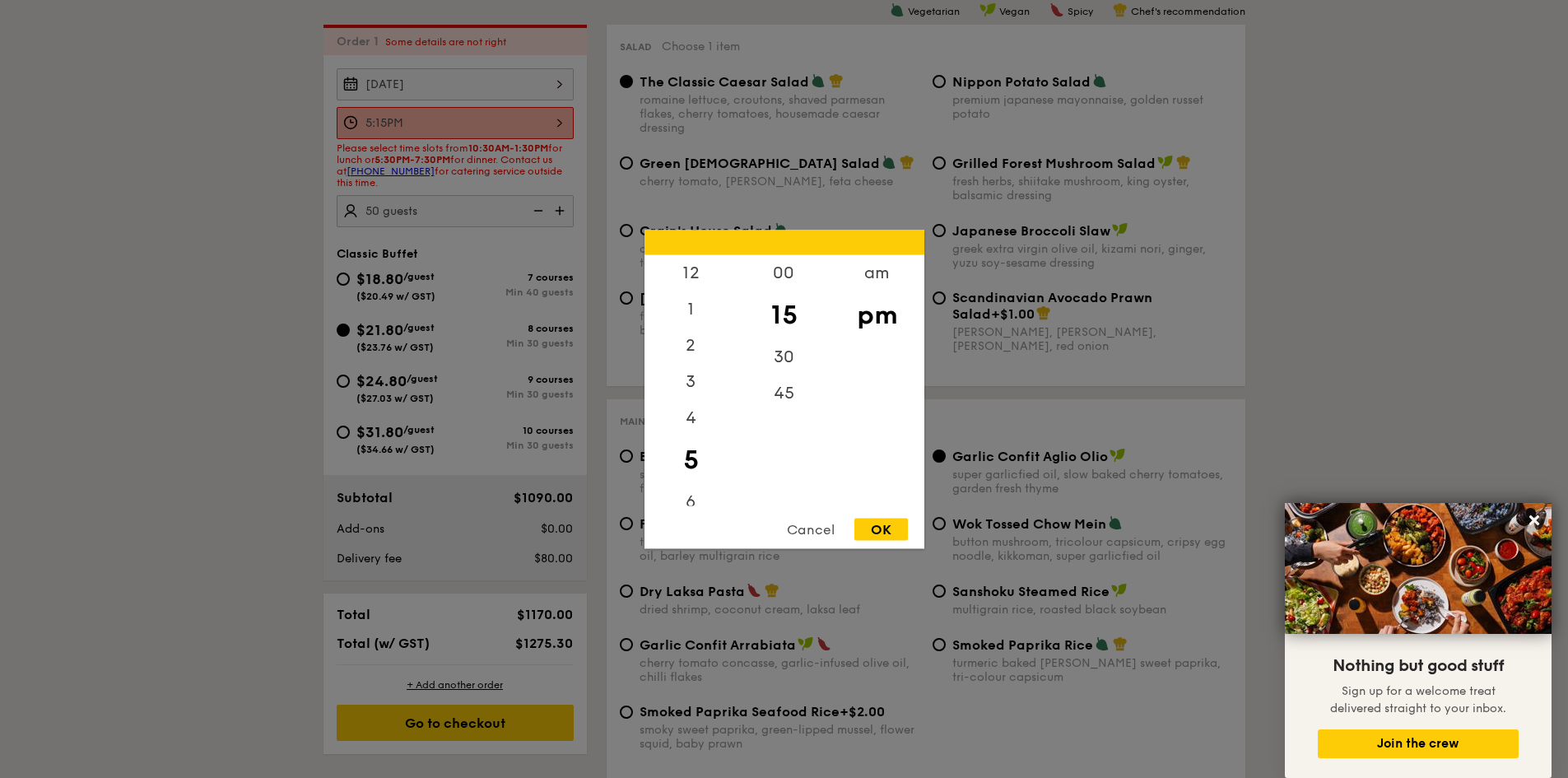
click at [559, 124] on div "5:15PM 12 1 2 3 4 5 6 7 8 9 10 11 00 15 30 45 am pm Cancel OK" at bounding box center [455, 123] width 237 height 32
click at [791, 395] on div "45" at bounding box center [784, 398] width 93 height 48
click at [879, 533] on div "OK" at bounding box center [881, 529] width 54 height 22
type input "5:45PM"
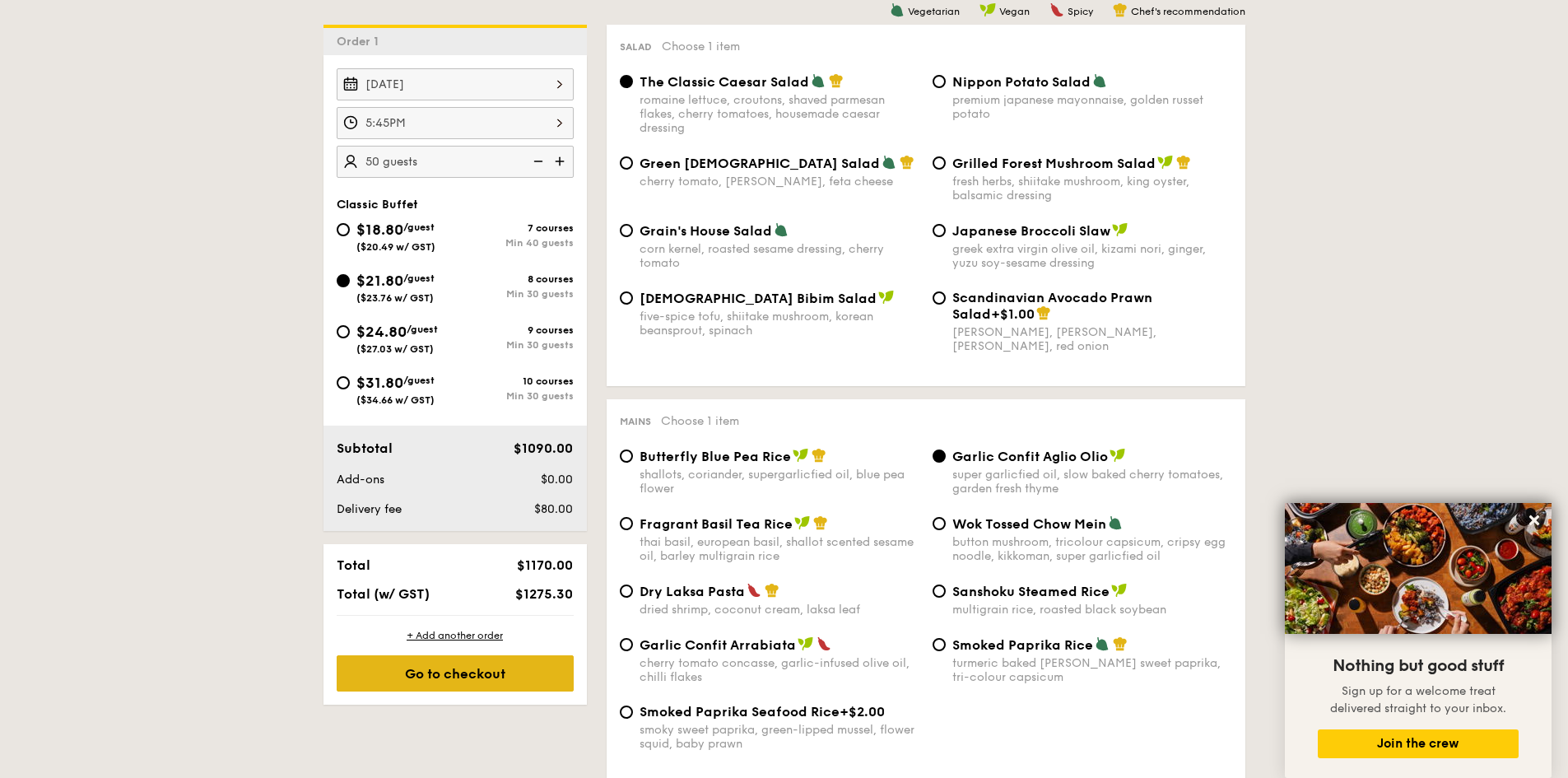
click at [511, 685] on div "Go to checkout" at bounding box center [455, 674] width 237 height 36
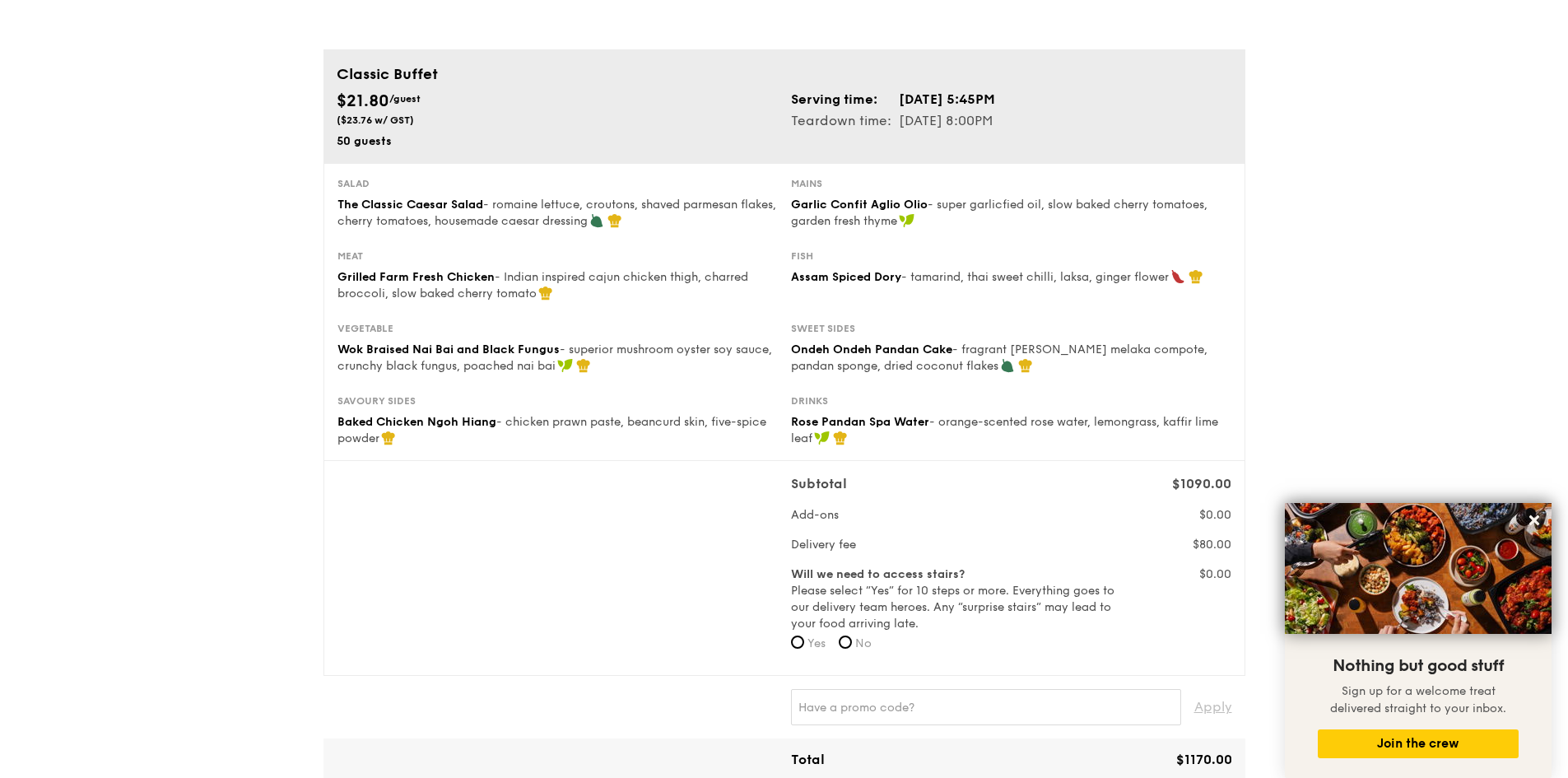
scroll to position [165, 0]
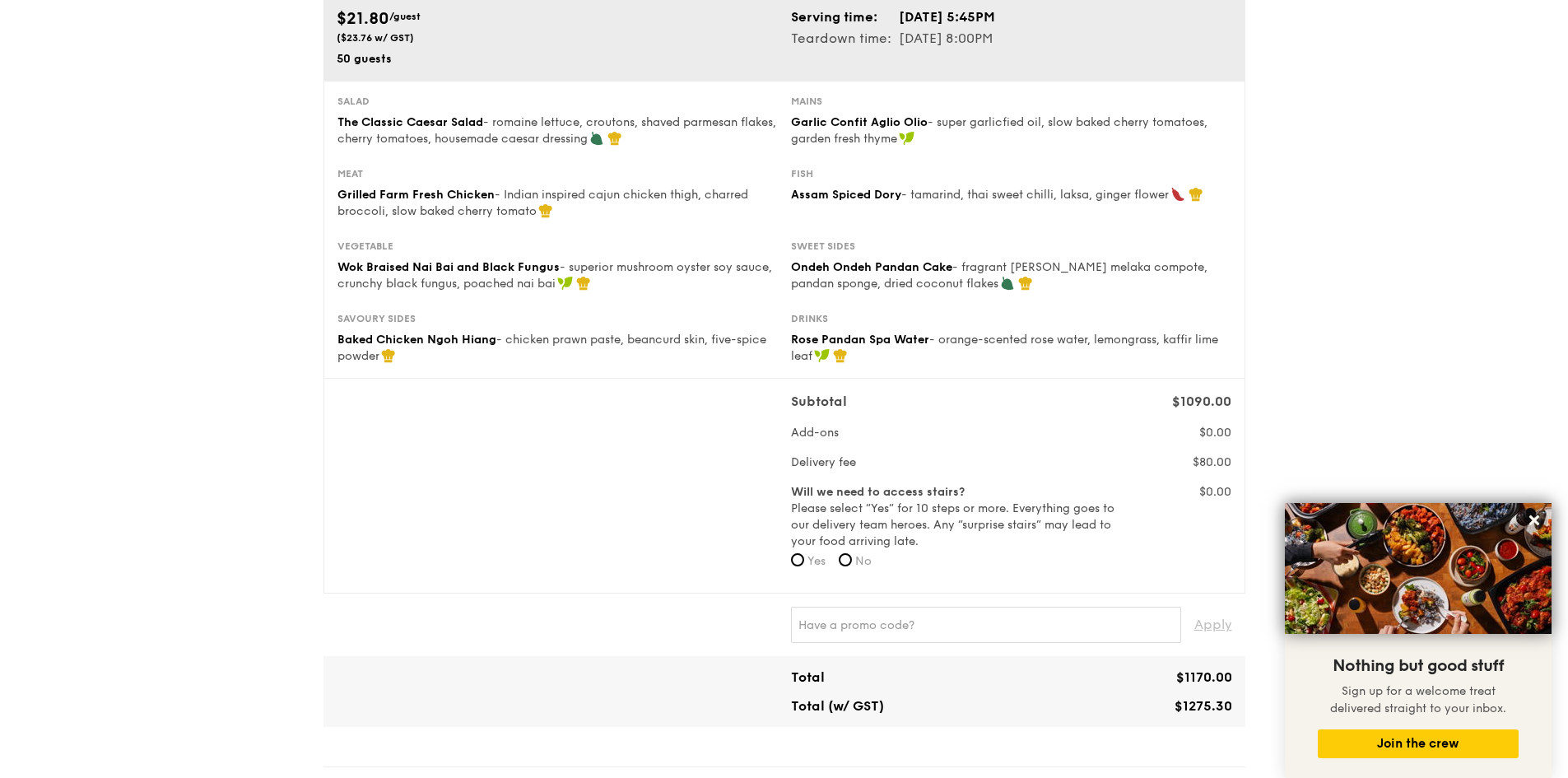
click at [1351, 368] on div "1 - Select menu 2 - Select items 3 - Check out Classic Buffet $21.80 /guest ($2…" at bounding box center [784, 757] width 1568 height 1844
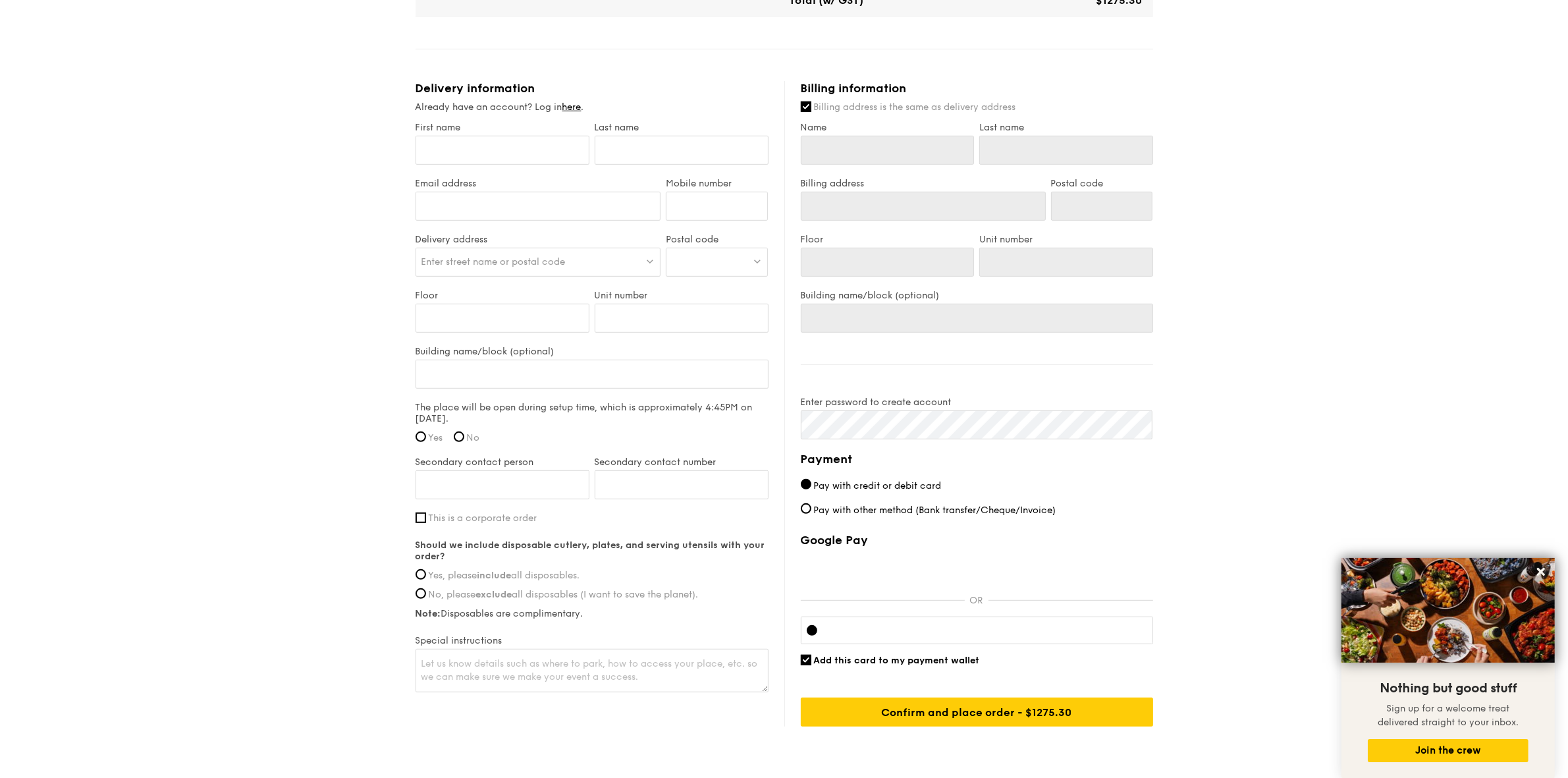
scroll to position [742, 0]
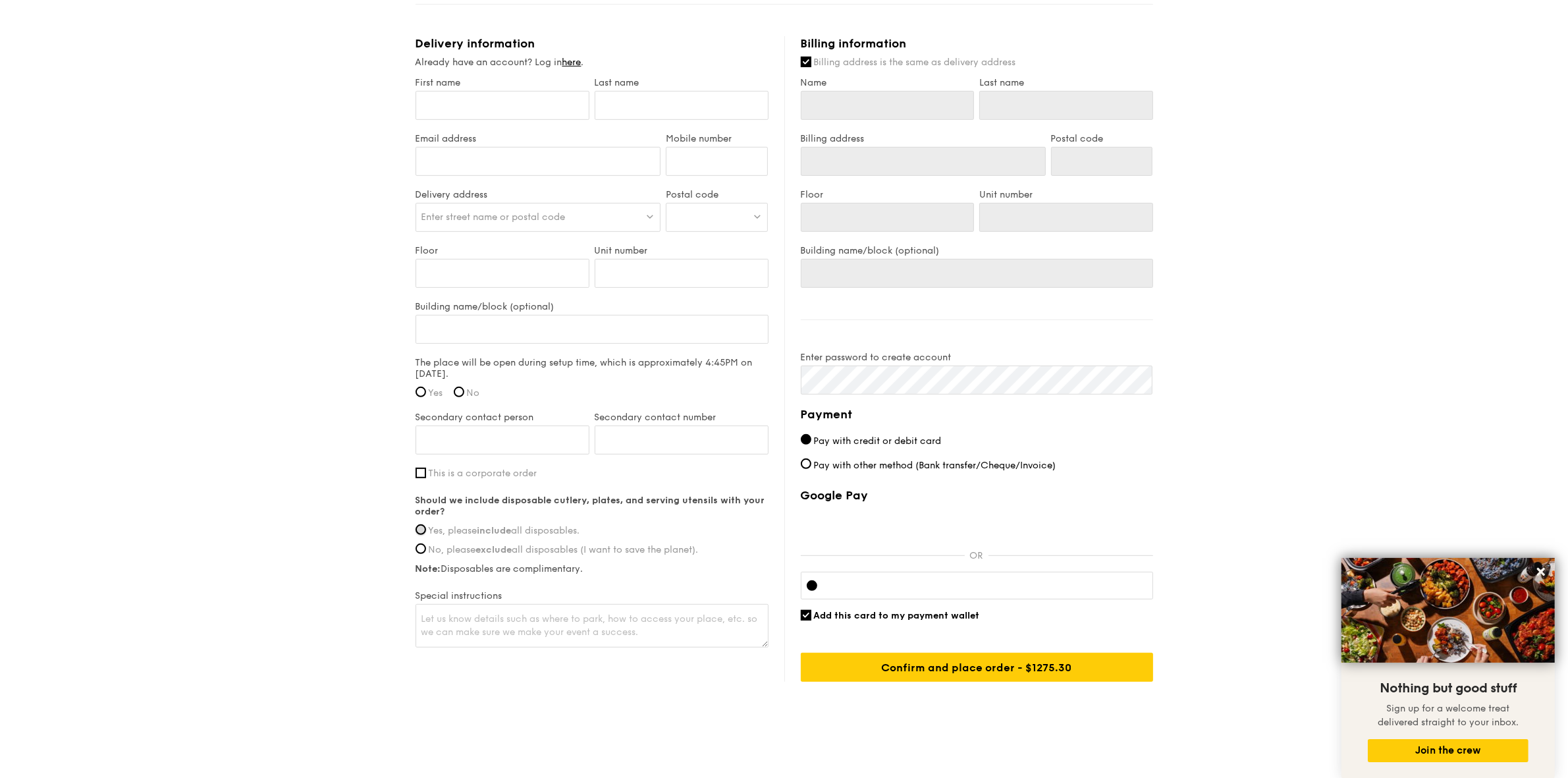
click at [421, 530] on input "Yes, please include all disposables." at bounding box center [421, 530] width 10 height 10
radio input "true"
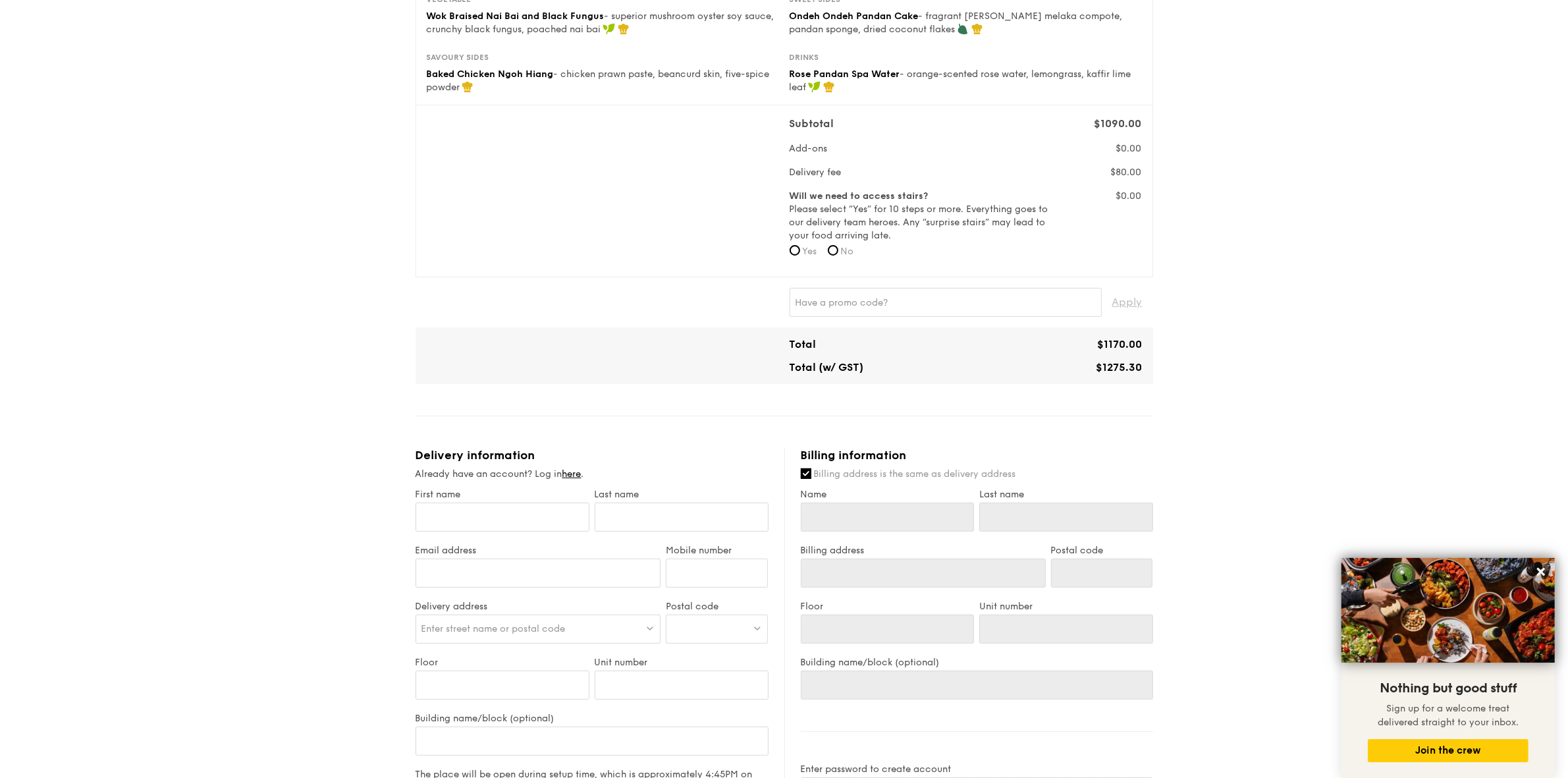
scroll to position [0, 0]
